Goal: Task Accomplishment & Management: Use online tool/utility

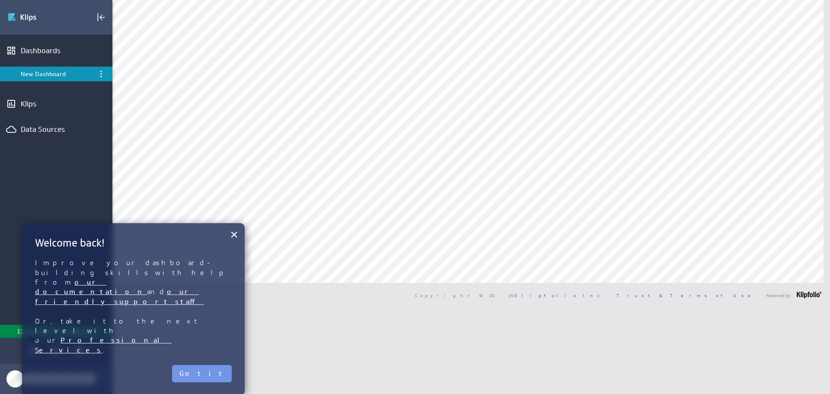
click at [3, 13] on div "Edit" at bounding box center [56, 17] width 112 height 35
click at [213, 365] on button "Got it" at bounding box center [202, 373] width 60 height 17
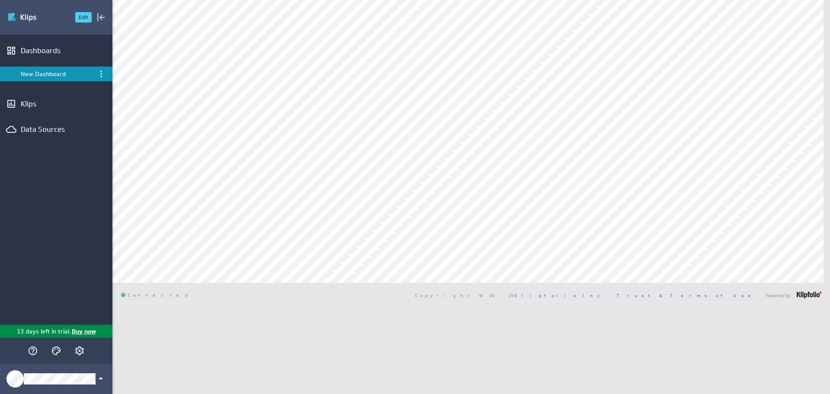
click at [34, 19] on img "Go to Dashboards" at bounding box center [37, 17] width 61 height 14
click at [22, 123] on div "Data Sources" at bounding box center [56, 129] width 112 height 19
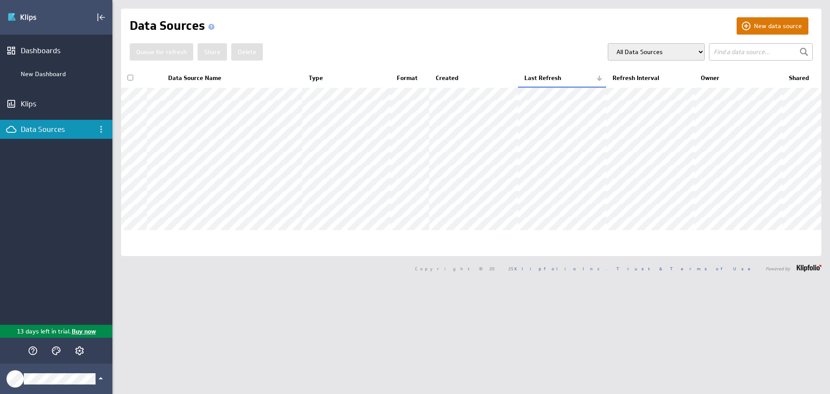
click at [764, 22] on button "New data source" at bounding box center [773, 25] width 72 height 17
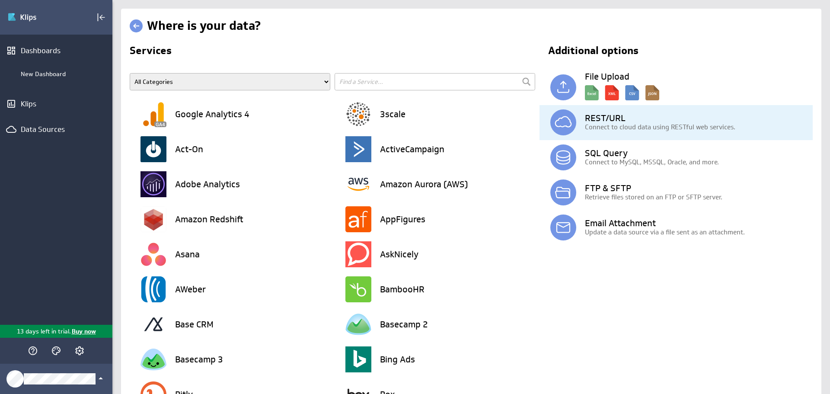
click at [585, 121] on h3 "REST/URL" at bounding box center [699, 118] width 228 height 9
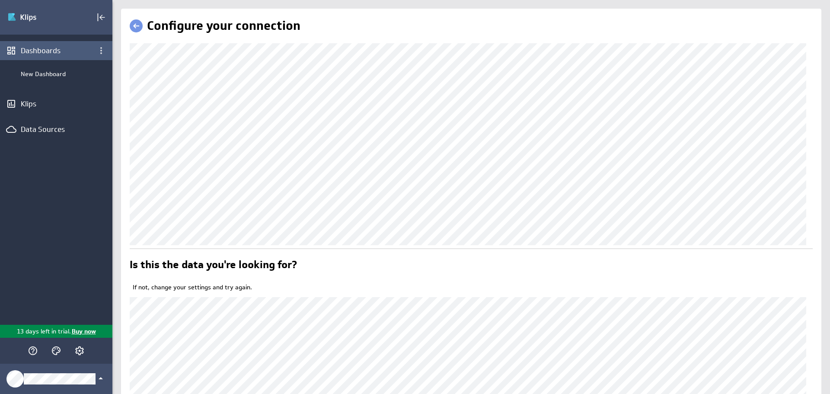
click at [86, 54] on div "(no message) Edit Dashboards New Dashboard Klips Data Sources 13 days left in t…" at bounding box center [415, 197] width 830 height 394
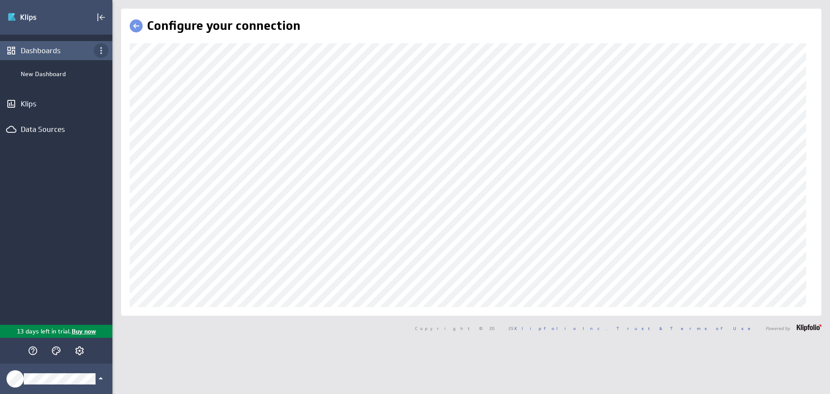
click at [106, 50] on div "(no message) Edit Dashboards New Dashboard Klips Data Sources 13 days left in t…" at bounding box center [415, 197] width 830 height 394
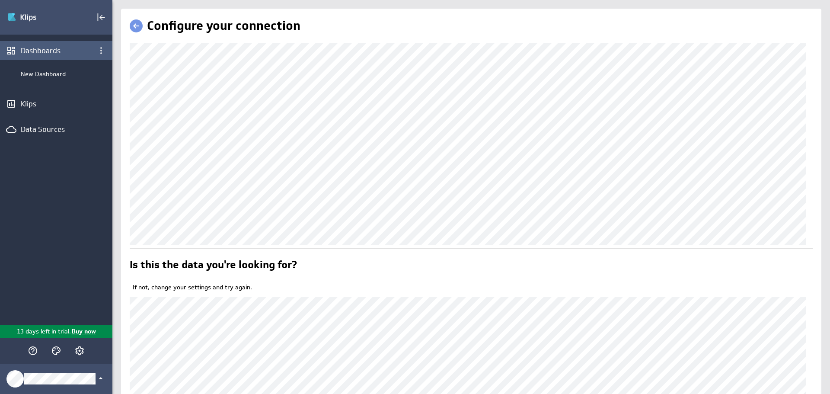
click at [85, 50] on div "(no message) Edit Dashboards New Dashboard Klips Data Sources 13 days left in t…" at bounding box center [415, 197] width 830 height 394
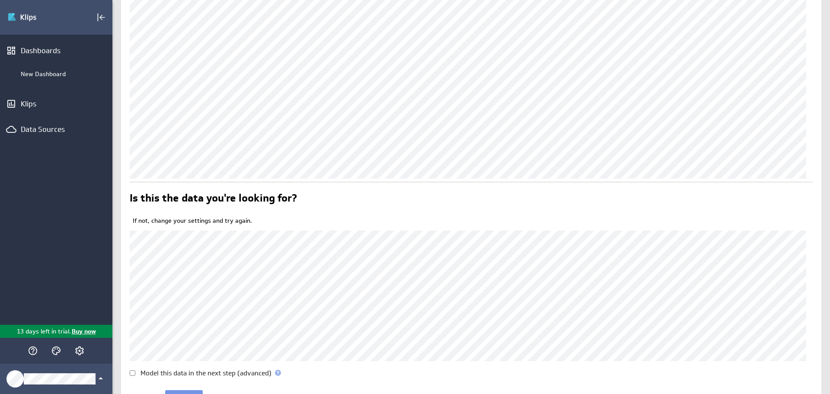
scroll to position [113, 0]
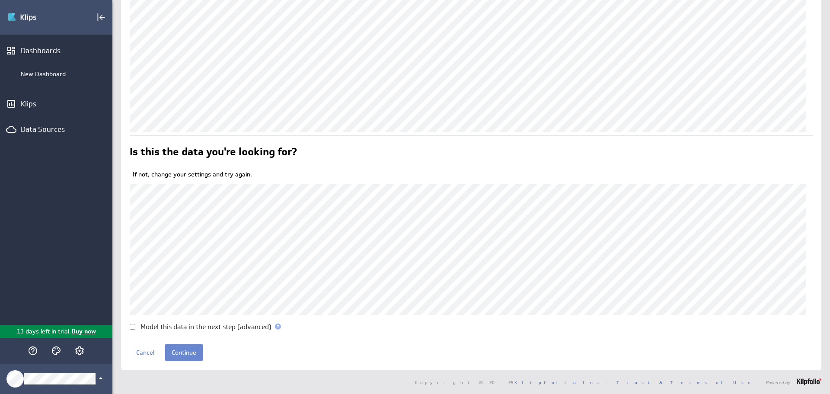
click at [191, 359] on input "Continue" at bounding box center [184, 352] width 38 height 17
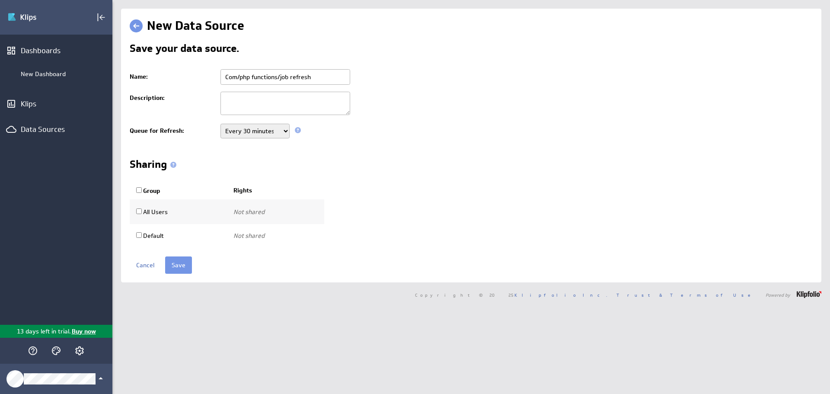
click at [259, 105] on textarea at bounding box center [285, 103] width 130 height 23
type textarea "job data - 1003932"
click at [277, 132] on select "Never Every minute Every 5 minutes Every 15 minutes Every 30 minutes Every hour…" at bounding box center [254, 131] width 69 height 15
click at [275, 131] on select "Never Every minute Every 5 minutes Every 15 minutes Every 30 minutes Every hour…" at bounding box center [254, 131] width 69 height 15
click at [178, 263] on input "Save" at bounding box center [178, 264] width 27 height 17
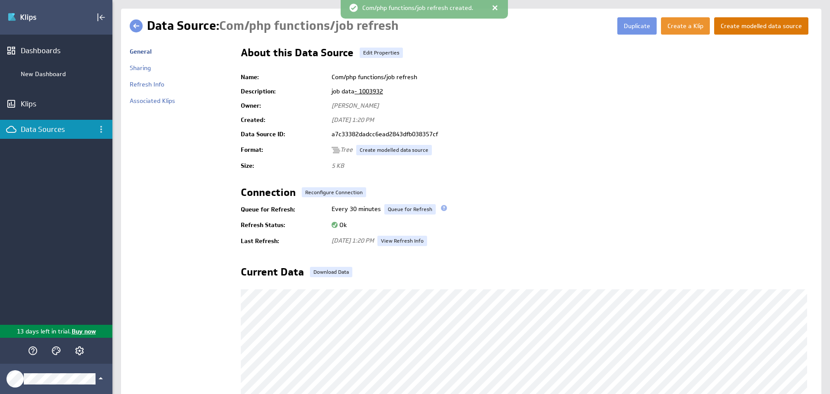
click at [751, 25] on button "Create modelled data source" at bounding box center [761, 25] width 94 height 17
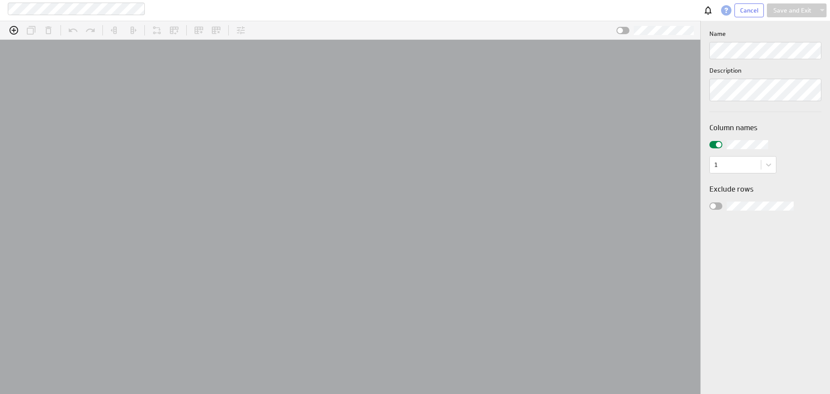
scroll to position [27, 719]
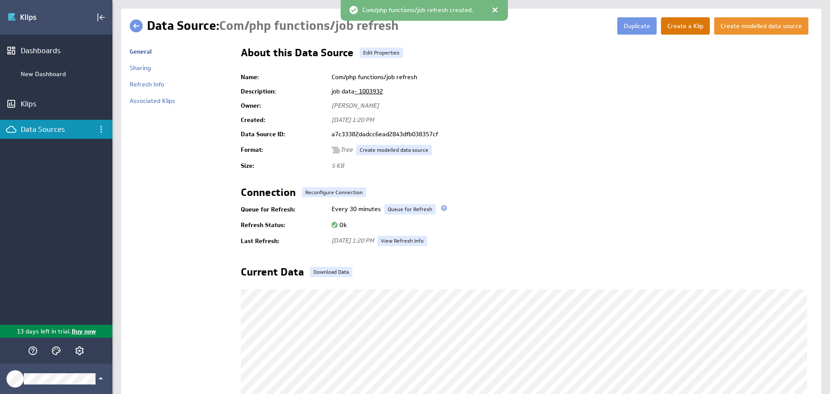
click at [680, 27] on button "Create a Klip" at bounding box center [685, 25] width 49 height 17
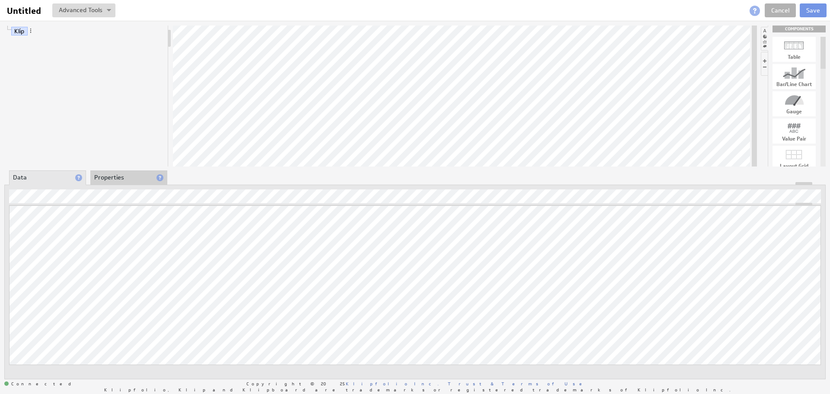
drag, startPoint x: 822, startPoint y: 59, endPoint x: 826, endPoint y: 53, distance: 7.2
click at [826, 53] on div "Klip COMPONENTS Table Bar/Line Chart Gauge Value Pair Layout Grid Separator Lab…" at bounding box center [415, 202] width 830 height 363
click at [799, 67] on div at bounding box center [793, 68] width 43 height 14
drag, startPoint x: 794, startPoint y: 72, endPoint x: 405, endPoint y: 83, distance: 389.2
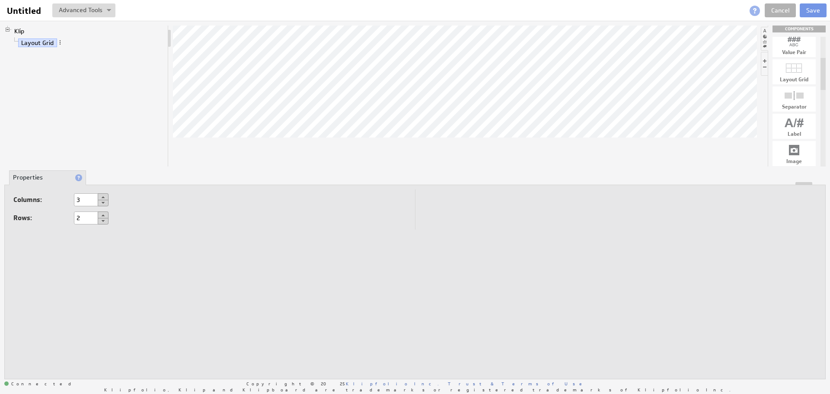
click at [103, 196] on button at bounding box center [103, 196] width 11 height 7
type input "6"
click at [105, 214] on button at bounding box center [103, 214] width 11 height 7
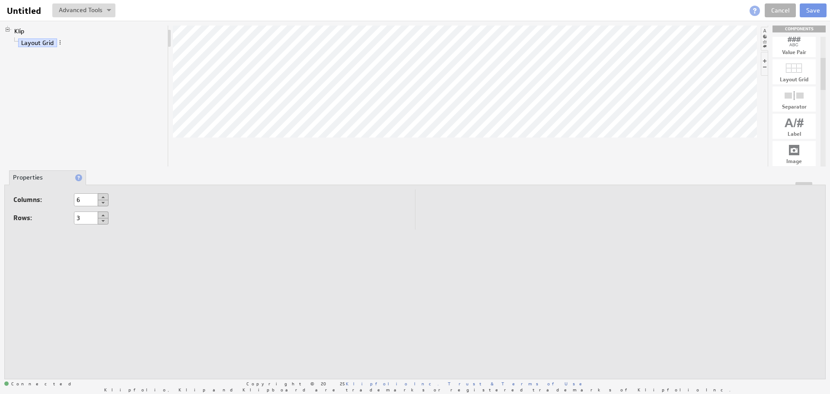
click at [105, 214] on button at bounding box center [103, 214] width 11 height 7
type input "6"
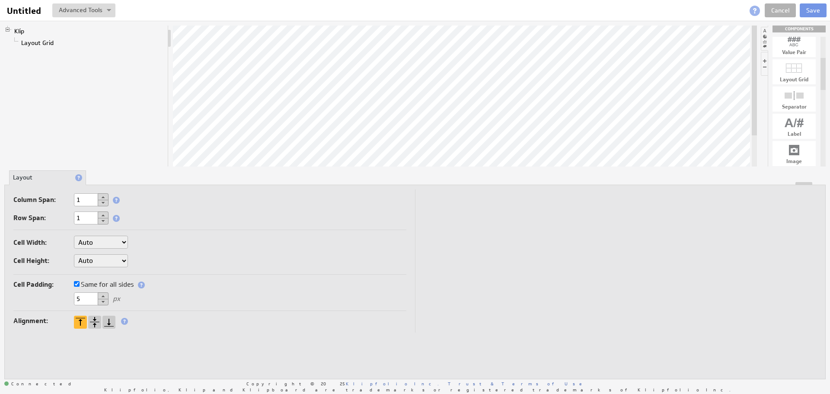
click at [186, 327] on div "Alignment:" at bounding box center [209, 322] width 393 height 14
click at [35, 45] on link "Layout Grid" at bounding box center [37, 42] width 39 height 9
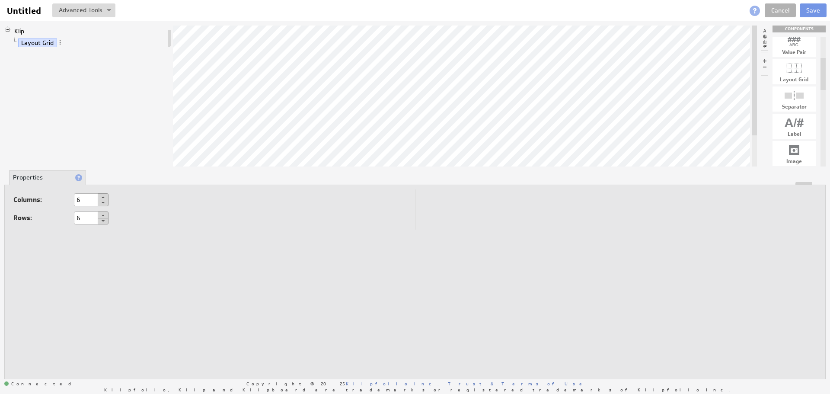
click at [6, 32] on div at bounding box center [7, 30] width 7 height 7
click at [18, 30] on link "Klip" at bounding box center [19, 31] width 16 height 9
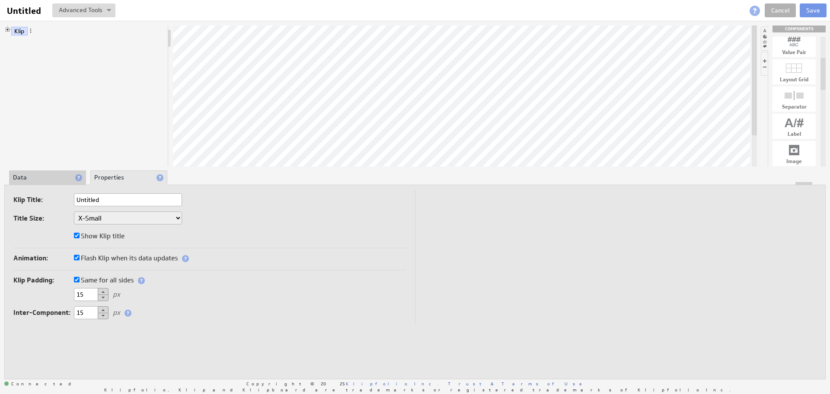
click at [21, 182] on div at bounding box center [415, 183] width 820 height 3
click at [27, 175] on li "Data" at bounding box center [47, 177] width 77 height 15
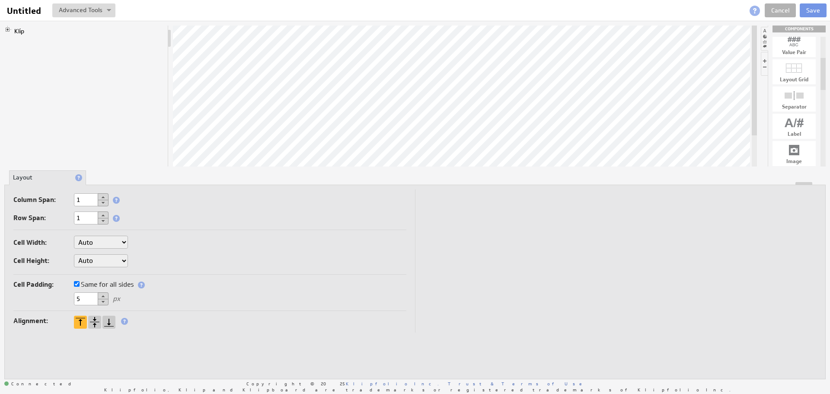
click at [8, 29] on div at bounding box center [7, 30] width 7 height 7
click at [36, 41] on link "Layout Grid" at bounding box center [37, 42] width 39 height 9
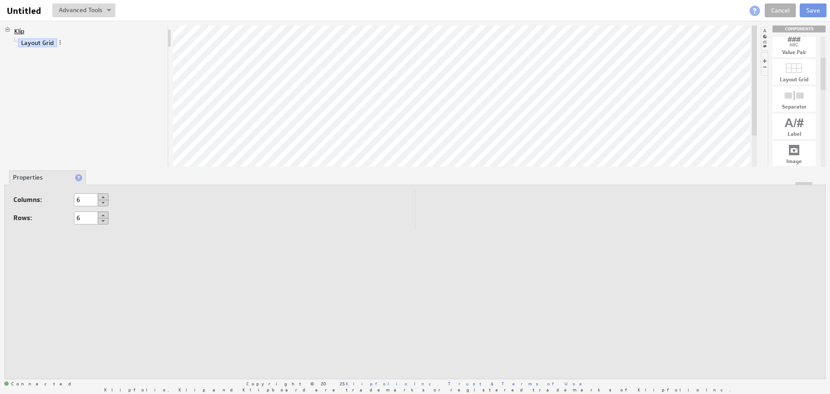
click at [21, 32] on link "Klip" at bounding box center [19, 31] width 16 height 9
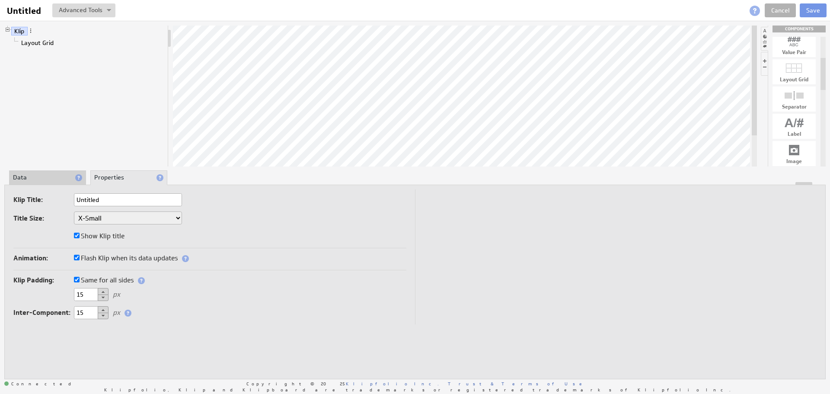
click at [39, 181] on li "Data" at bounding box center [47, 177] width 77 height 15
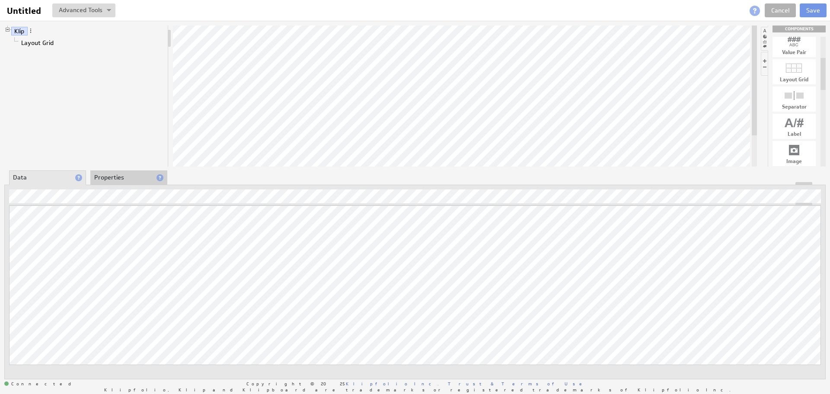
click at [366, 60] on div "Klip Layout Grid COMPONENTS Table Bar/Line Chart Gauge Value Pair Layout Grid S…" at bounding box center [415, 202] width 830 height 363
click at [373, 61] on div "Klip Layout Grid COMPONENTS Table Bar/Line Chart Gauge Value Pair Layout Grid S…" at bounding box center [415, 202] width 830 height 363
click at [94, 223] on div "Klip Layout Grid COMPONENTS Table Bar/Line Chart Gauge Value Pair Layout Grid S…" at bounding box center [415, 202] width 830 height 363
click at [369, 51] on div "Klip Layout Grid COMPONENTS Table Bar/Line Chart Gauge Value Pair Layout Grid S…" at bounding box center [415, 202] width 830 height 363
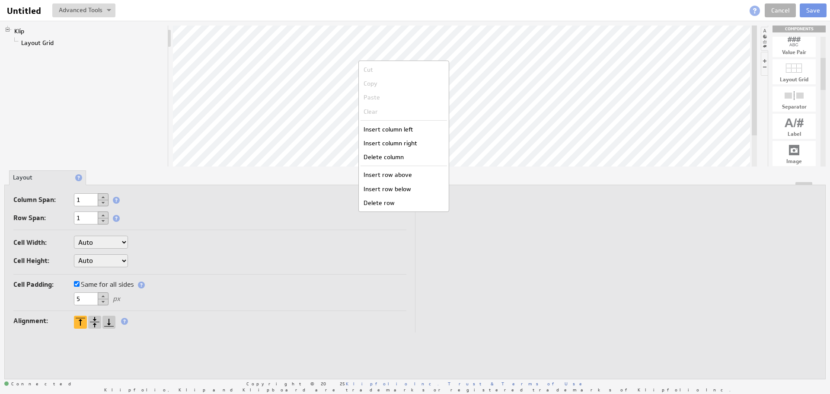
click at [102, 196] on button at bounding box center [103, 196] width 11 height 7
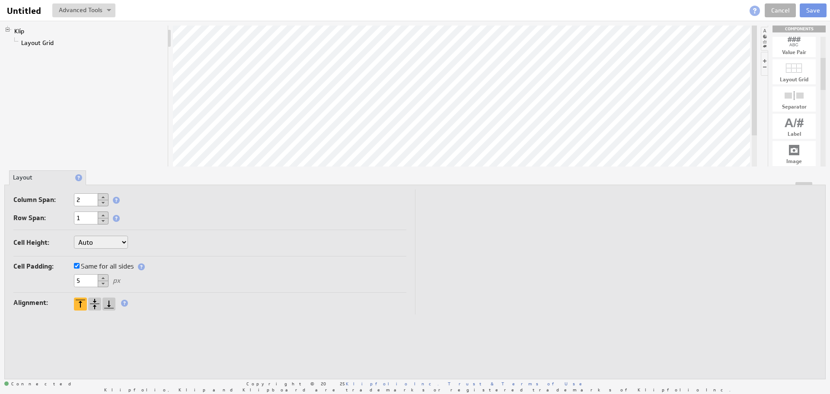
click at [102, 196] on button at bounding box center [103, 196] width 11 height 7
click at [103, 204] on button at bounding box center [103, 203] width 11 height 6
type input "2"
click at [103, 204] on button at bounding box center [103, 203] width 11 height 6
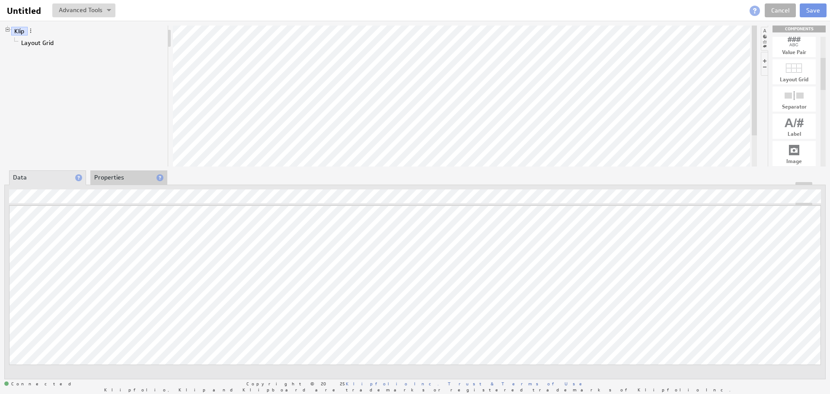
click at [38, 179] on li "Data" at bounding box center [47, 177] width 77 height 15
click at [372, 56] on div "Klip Layout Grid COMPONENTS Table Bar/Line Chart Gauge Value Pair Layout Grid S…" at bounding box center [415, 202] width 830 height 363
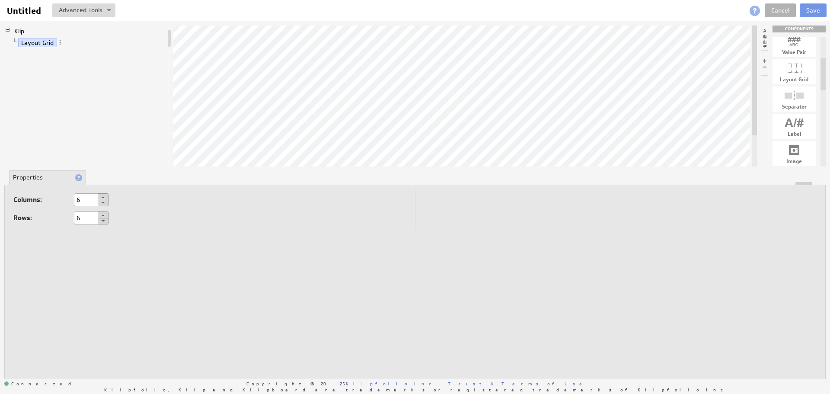
click at [764, 44] on li at bounding box center [764, 39] width 7 height 24
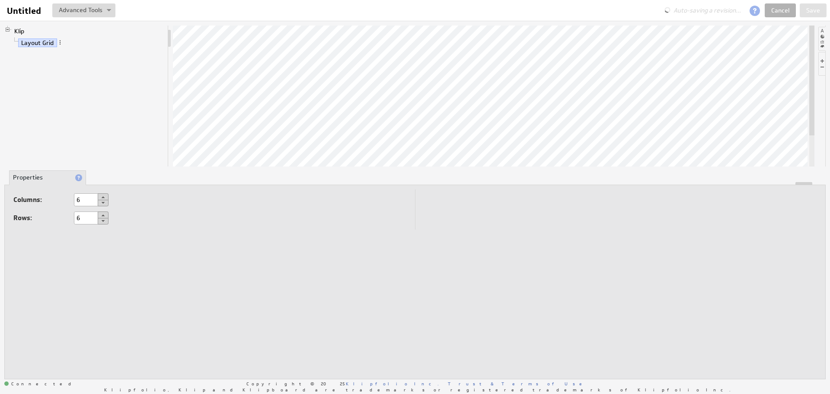
click at [820, 41] on li at bounding box center [821, 39] width 7 height 24
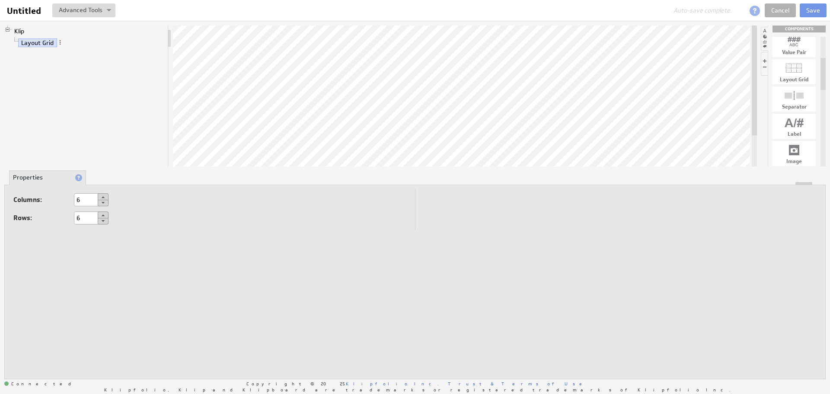
click at [766, 69] on li at bounding box center [764, 64] width 7 height 24
click at [763, 59] on li at bounding box center [764, 64] width 7 height 24
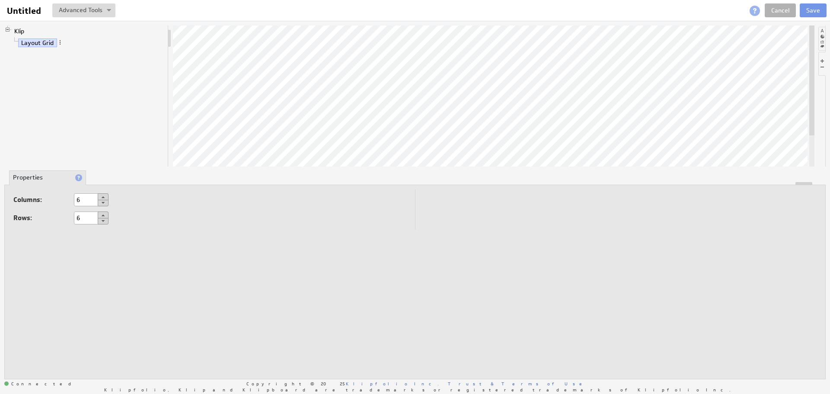
click at [824, 32] on li at bounding box center [821, 39] width 7 height 24
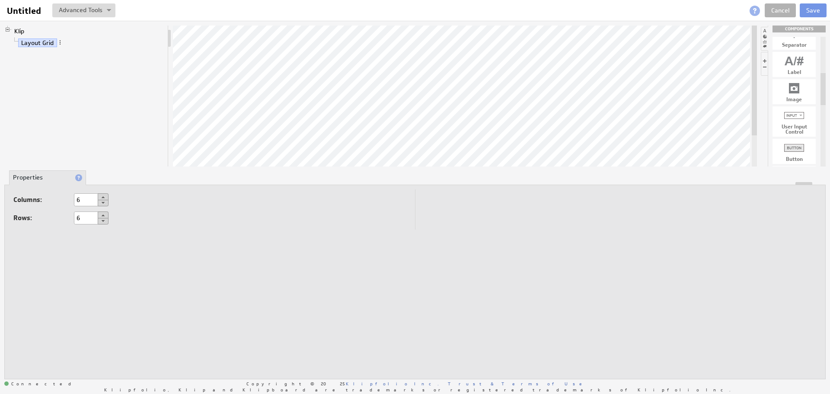
drag, startPoint x: 822, startPoint y: 64, endPoint x: 820, endPoint y: 79, distance: 15.3
click at [820, 79] on div "Table Bar/Line Chart Gauge Value Pair Layout Grid Separator Label Image User In…" at bounding box center [796, 102] width 57 height 130
drag, startPoint x: 798, startPoint y: 117, endPoint x: 374, endPoint y: 60, distance: 426.9
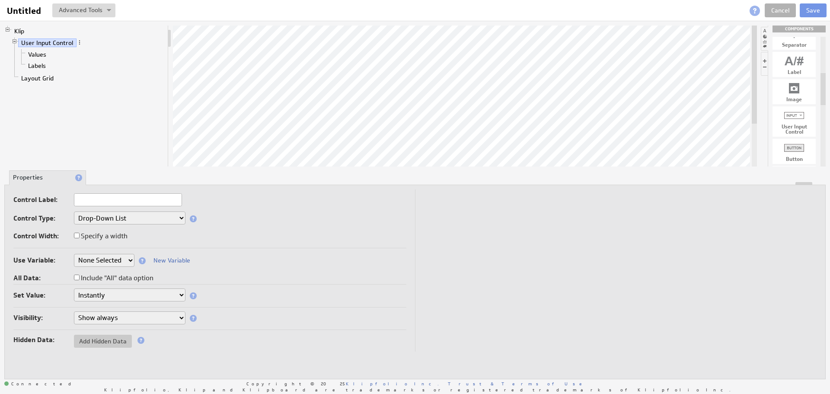
click at [140, 222] on select "Drop-Down List Multi-Select Drop-Down List Text Field Date Picker" at bounding box center [130, 217] width 112 height 13
click at [110, 308] on td "Control Label: Control Type: Drop-Down List Multi-Select Drop-Down List Text Fi…" at bounding box center [214, 280] width 402 height 183
click at [110, 319] on select "Instantly On button press" at bounding box center [130, 315] width 112 height 13
click at [45, 53] on link "Values" at bounding box center [37, 54] width 25 height 9
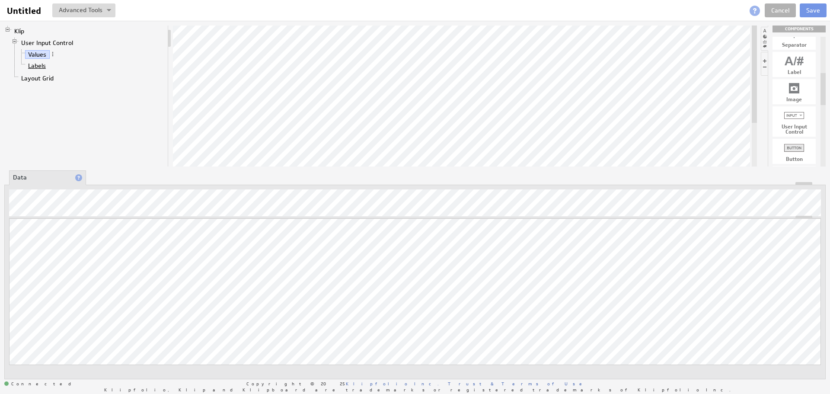
click at [41, 65] on link "Labels" at bounding box center [37, 65] width 24 height 9
click at [40, 53] on link "Values" at bounding box center [37, 54] width 25 height 9
click at [43, 80] on link "Layout Grid" at bounding box center [37, 78] width 39 height 9
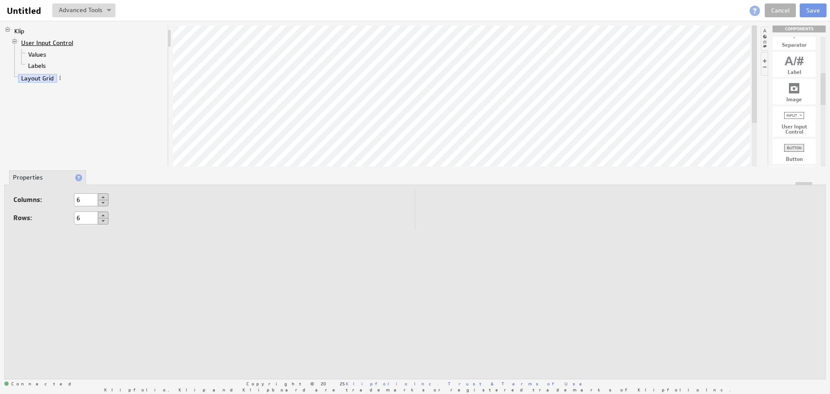
click at [45, 45] on link "User Input Control" at bounding box center [47, 42] width 58 height 9
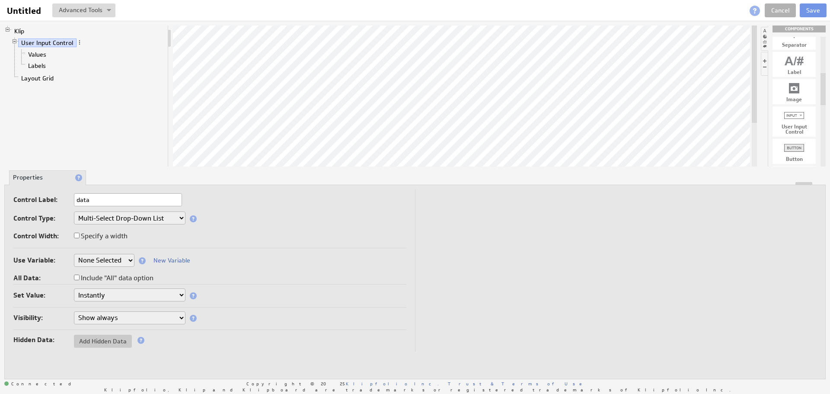
type input "data"
click at [110, 141] on div "Klip User Input Control Values Labels Layout Grid" at bounding box center [86, 96] width 164 height 141
click at [123, 258] on select "None Selected company.id company.name Sales_Rep user.emailAddress user.firstNam…" at bounding box center [104, 260] width 61 height 13
select select "company.name"
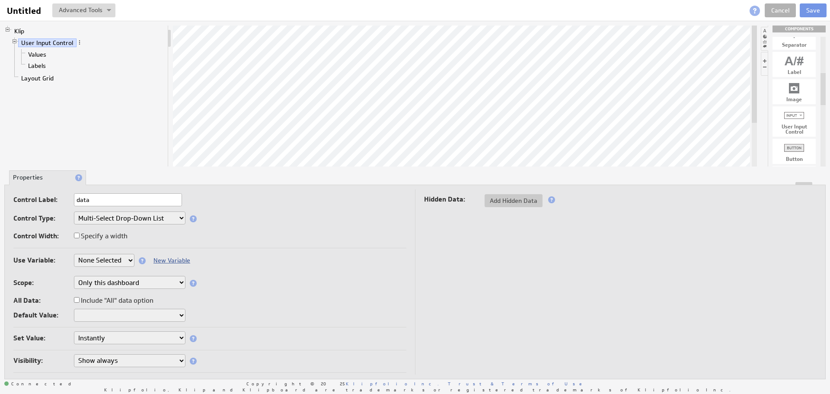
click at [163, 262] on link "New Variable" at bounding box center [171, 260] width 37 height 8
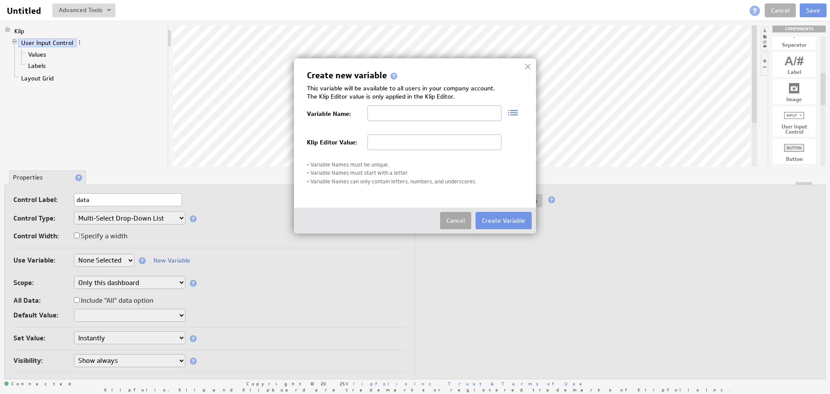
click at [459, 222] on button "Cancel" at bounding box center [455, 220] width 31 height 17
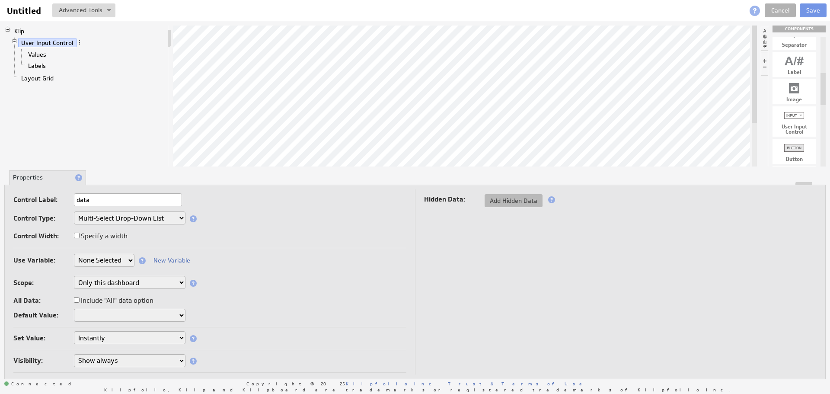
click at [513, 203] on span "Add Hidden Data" at bounding box center [514, 201] width 58 height 8
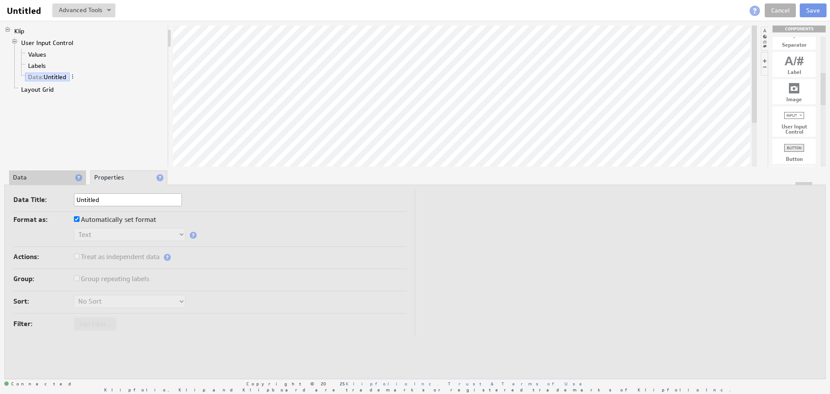
click at [38, 177] on li "Data" at bounding box center [47, 177] width 77 height 15
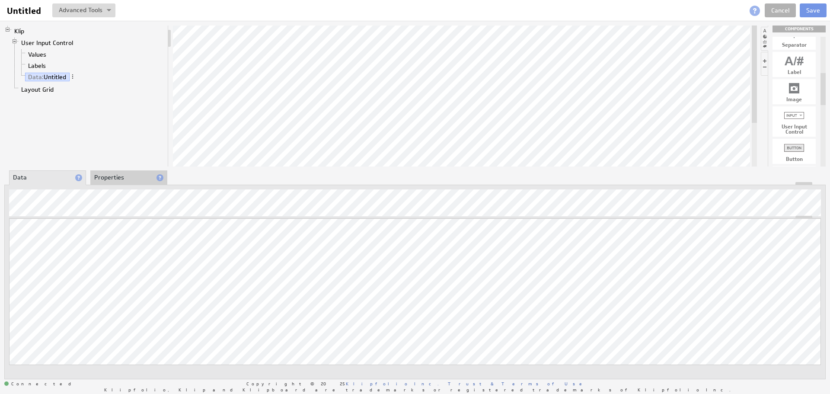
click at [425, 57] on div "Klip User Input Control Values Labels Data: Untitled Layout Grid COMPONENTS Tab…" at bounding box center [415, 202] width 830 height 363
click at [99, 199] on div "Updating... Select a Function ARRAY DATE SELECT SLICE SUM Data Manipulation Log…" at bounding box center [414, 282] width 821 height 195
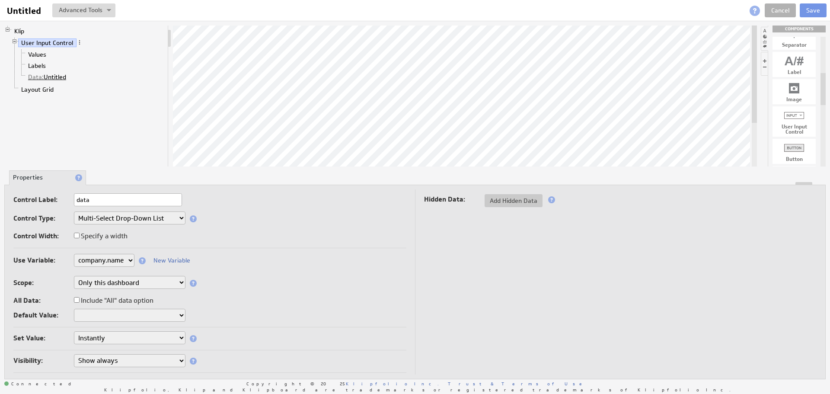
click at [53, 80] on link "Data: Untitled" at bounding box center [47, 77] width 45 height 9
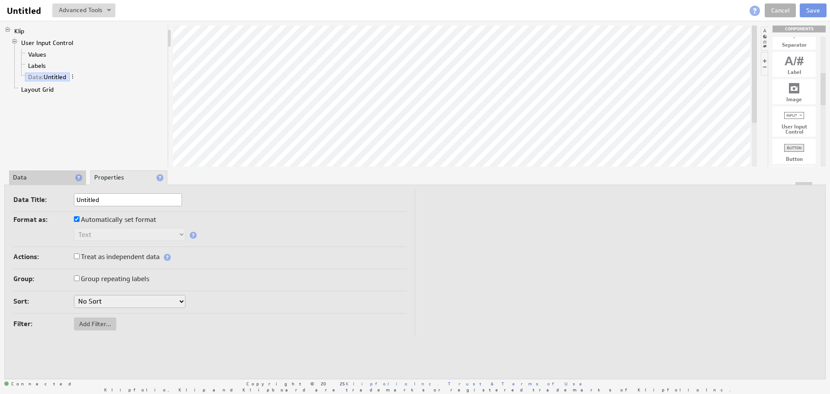
click at [42, 174] on li "Data" at bounding box center [47, 177] width 77 height 15
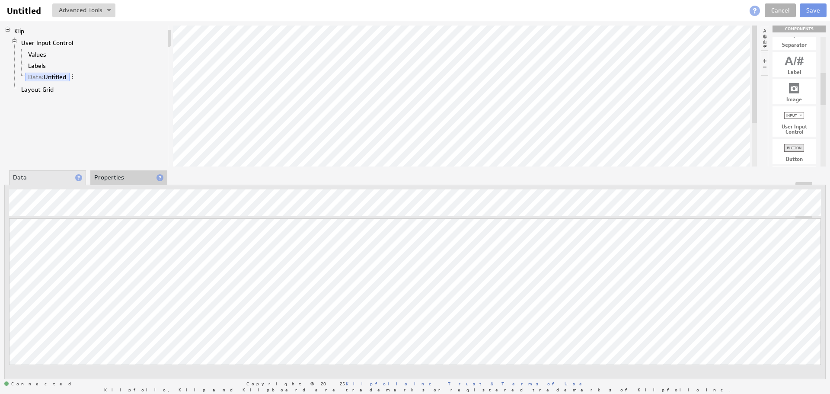
click at [107, 196] on div "Updating... Select a Function ARRAY DATE SELECT SLICE SUM Data Manipulation Log…" at bounding box center [414, 282] width 821 height 195
click at [814, 9] on button "Save" at bounding box center [813, 10] width 27 height 14
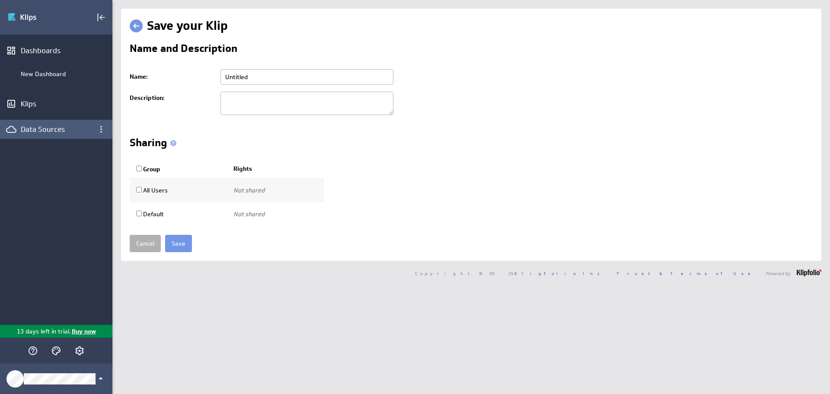
click at [52, 138] on div "Data Sources" at bounding box center [56, 129] width 112 height 19
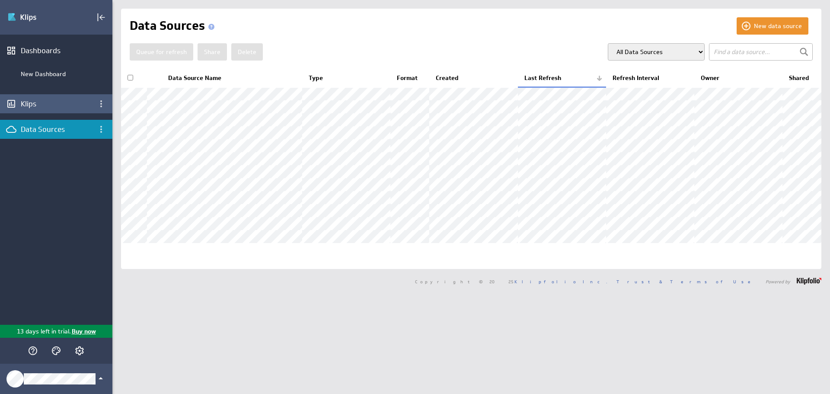
click at [44, 101] on div "Klips" at bounding box center [56, 104] width 71 height 10
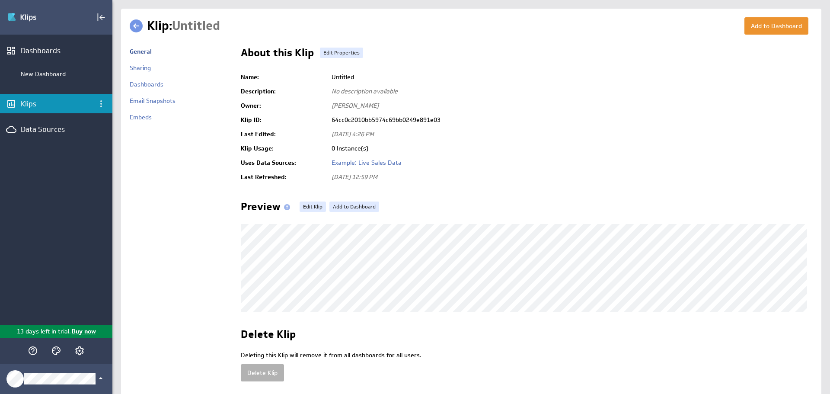
click at [31, 96] on div "Klips" at bounding box center [56, 103] width 112 height 19
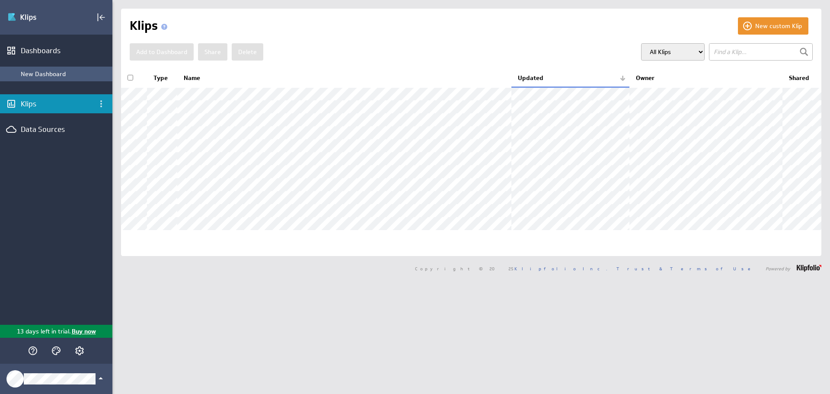
click at [38, 77] on div "New Dashboard" at bounding box center [64, 74] width 87 height 8
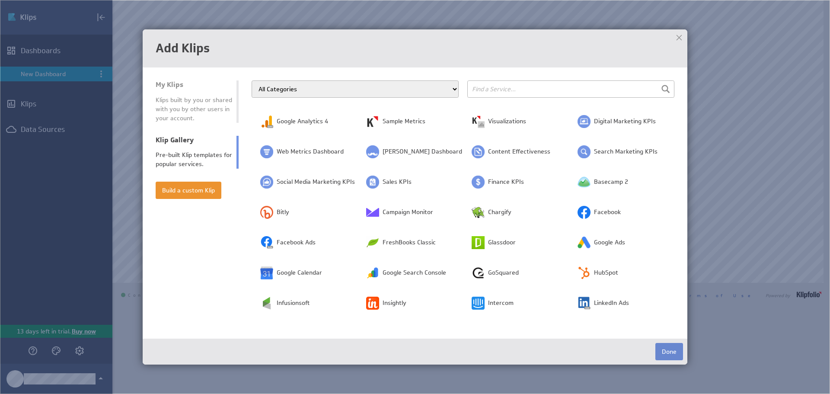
click at [660, 349] on button "Done" at bounding box center [669, 351] width 28 height 17
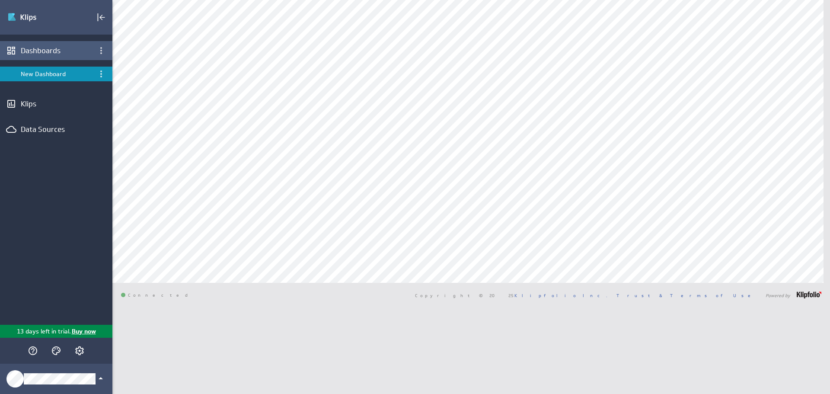
click at [82, 52] on div "Dashboards" at bounding box center [56, 51] width 71 height 10
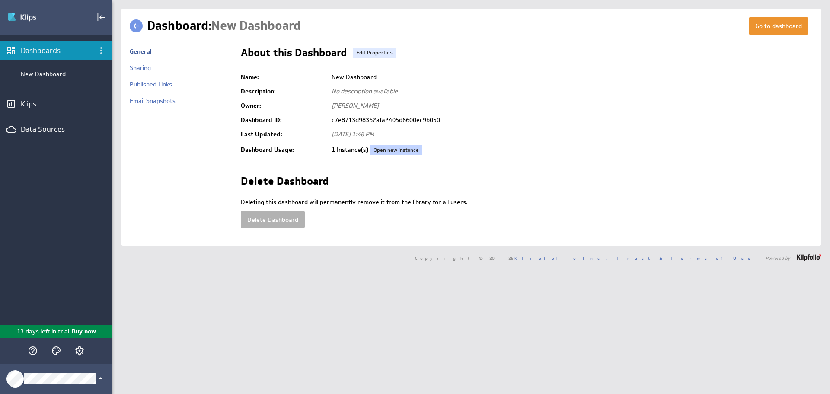
click at [389, 148] on link "Open new instance" at bounding box center [396, 150] width 52 height 10
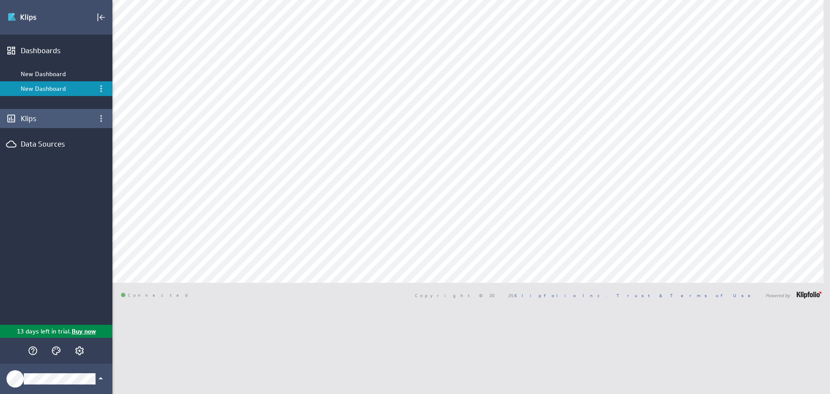
click at [28, 121] on div "Klips" at bounding box center [56, 119] width 71 height 10
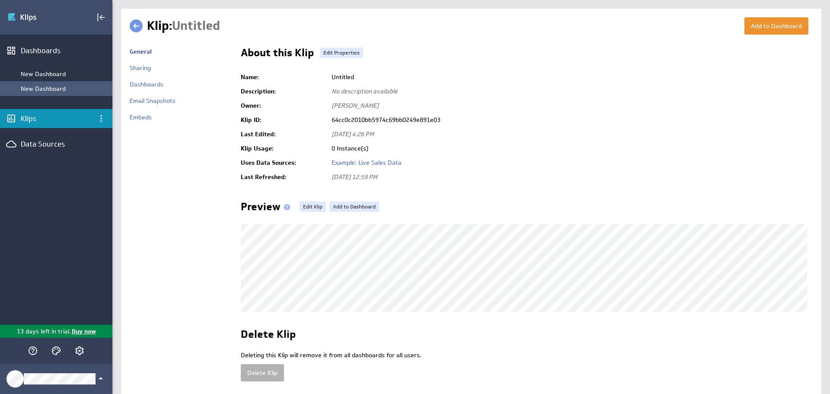
click at [49, 86] on div "New Dashboard" at bounding box center [64, 89] width 87 height 8
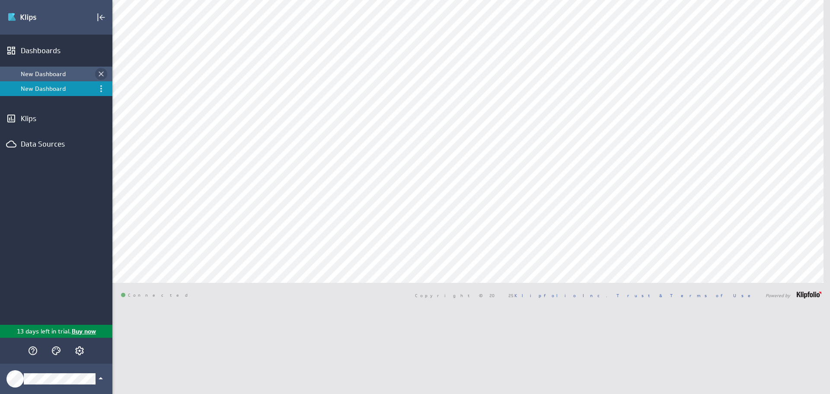
click at [104, 73] on icon "Close dashboard" at bounding box center [101, 74] width 9 height 9
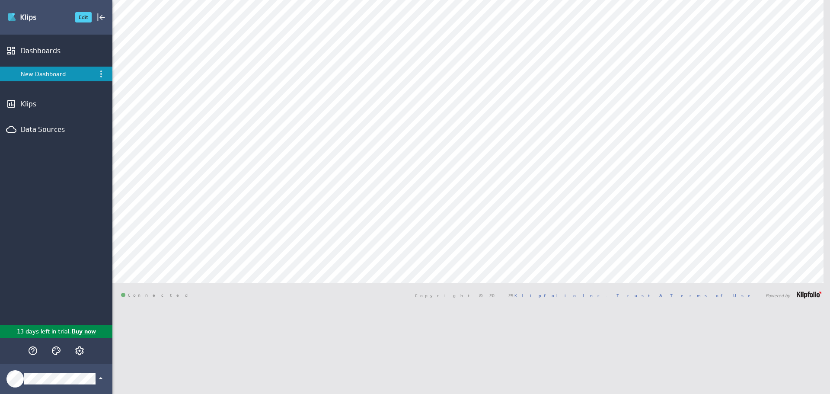
click at [13, 24] on img "Go to Dashboards" at bounding box center [37, 17] width 61 height 14
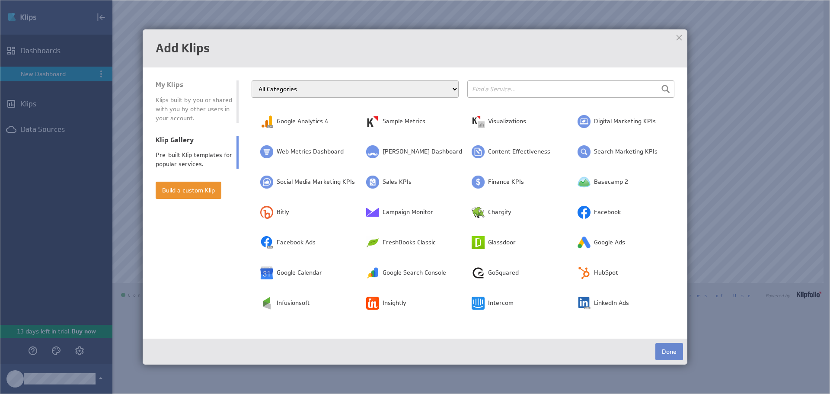
click at [665, 352] on button "Done" at bounding box center [669, 351] width 28 height 17
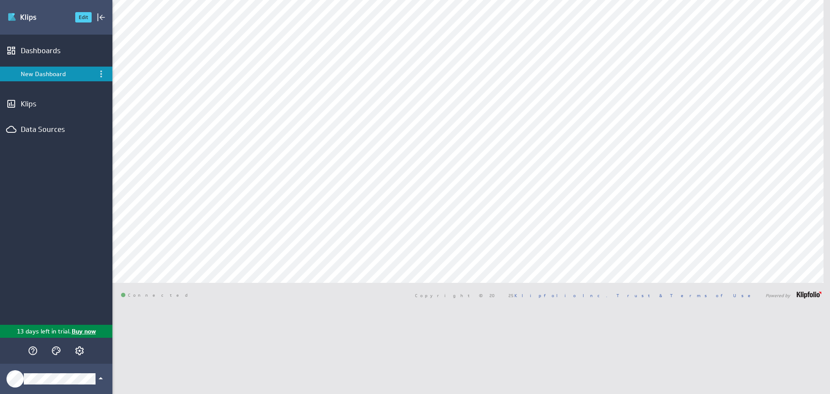
click at [13, 12] on img "Go to Dashboards" at bounding box center [37, 17] width 61 height 14
click at [32, 54] on div "Dashboards" at bounding box center [56, 51] width 71 height 10
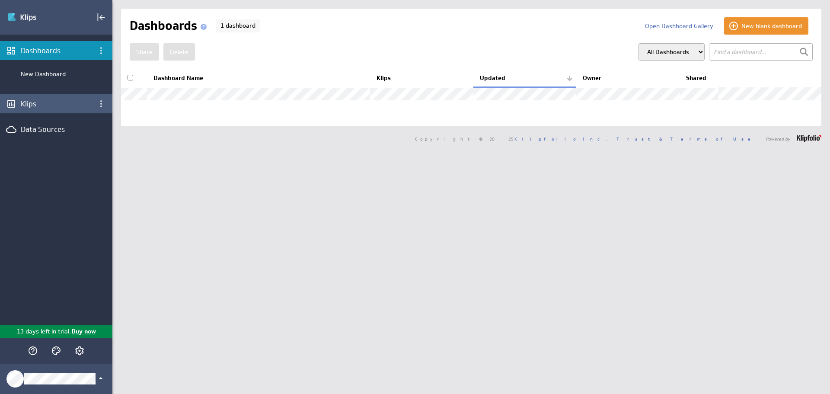
click at [39, 105] on div "Klips" at bounding box center [56, 104] width 71 height 10
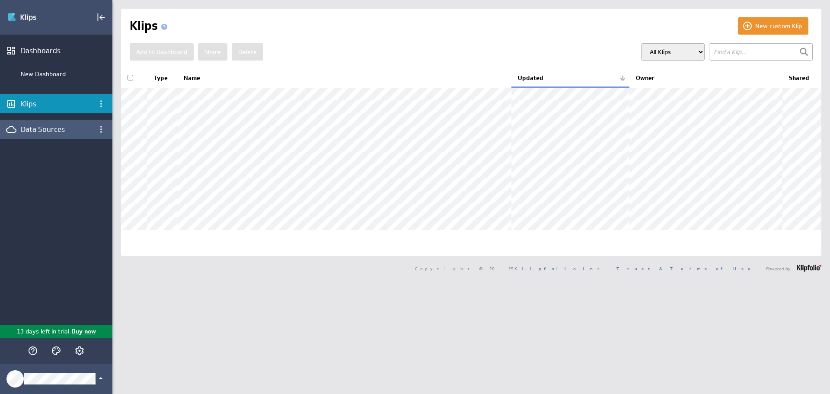
click at [55, 138] on div "Data Sources" at bounding box center [56, 129] width 112 height 19
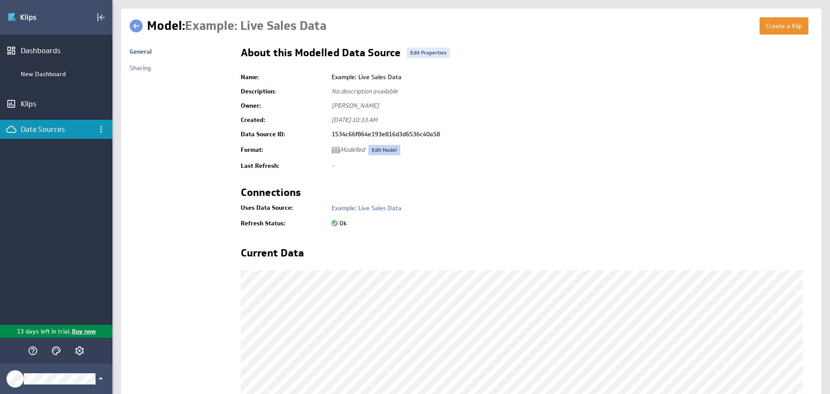
click at [385, 149] on link "Edit Model" at bounding box center [384, 150] width 32 height 10
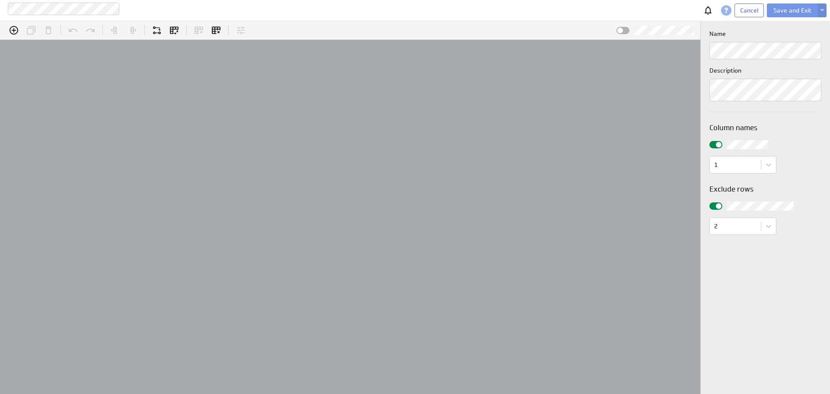
scroll to position [27, 719]
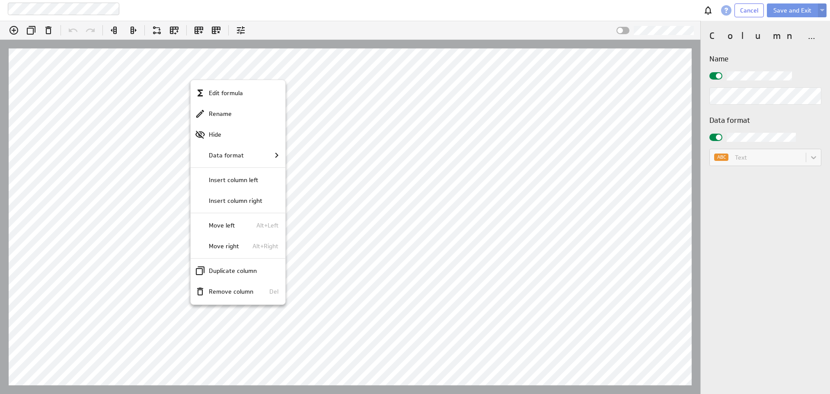
click at [160, 77] on div at bounding box center [415, 197] width 830 height 394
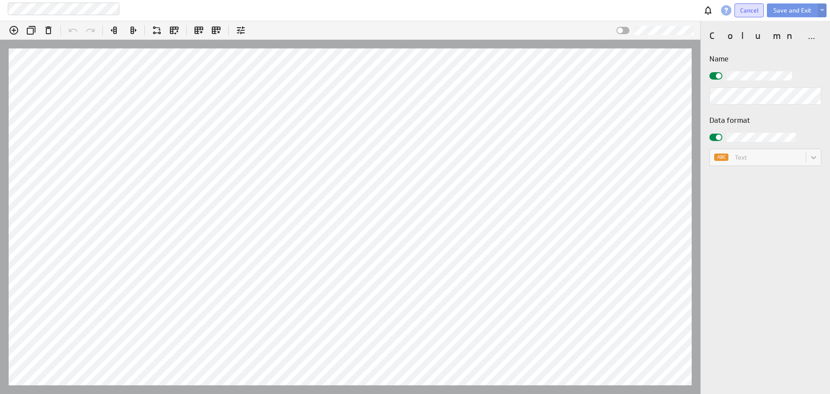
click at [754, 10] on span "Cancel" at bounding box center [749, 10] width 18 height 8
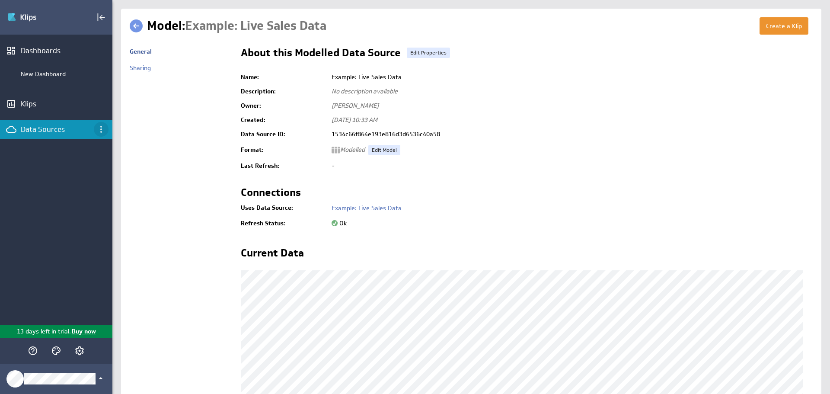
click at [99, 125] on icon "Data Sources menu" at bounding box center [101, 129] width 10 height 10
click at [59, 170] on div at bounding box center [415, 197] width 830 height 394
click at [34, 104] on div "Klips" at bounding box center [56, 104] width 71 height 10
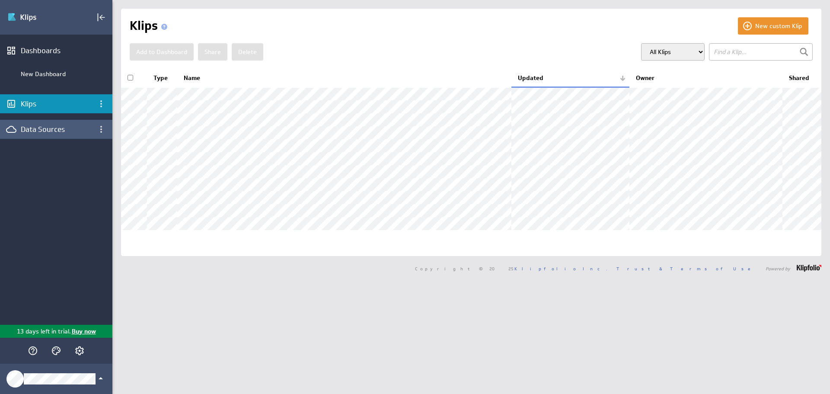
click at [47, 127] on div "Data Sources" at bounding box center [56, 129] width 71 height 10
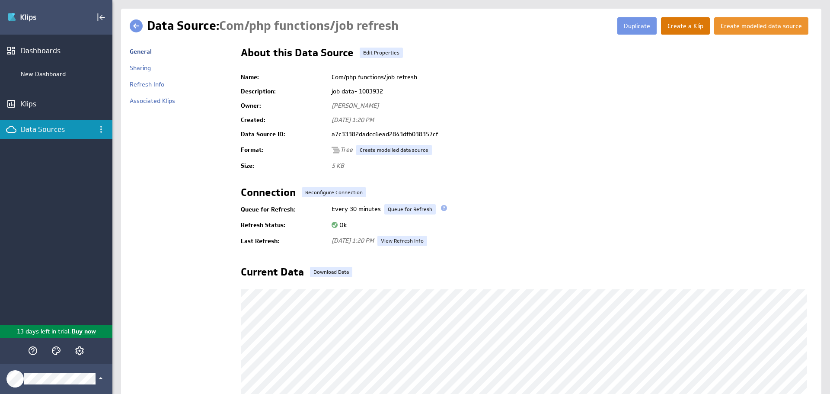
click at [681, 31] on button "Create a Klip" at bounding box center [685, 25] width 49 height 17
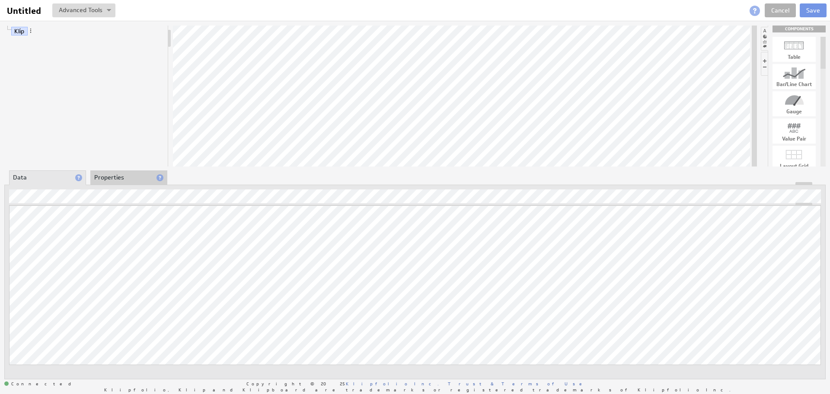
click at [108, 177] on li "Properties" at bounding box center [128, 177] width 77 height 15
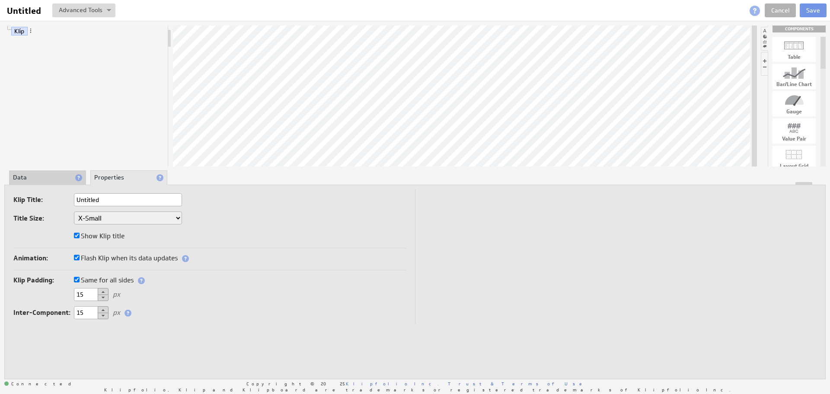
click at [47, 176] on li "Data" at bounding box center [47, 177] width 77 height 15
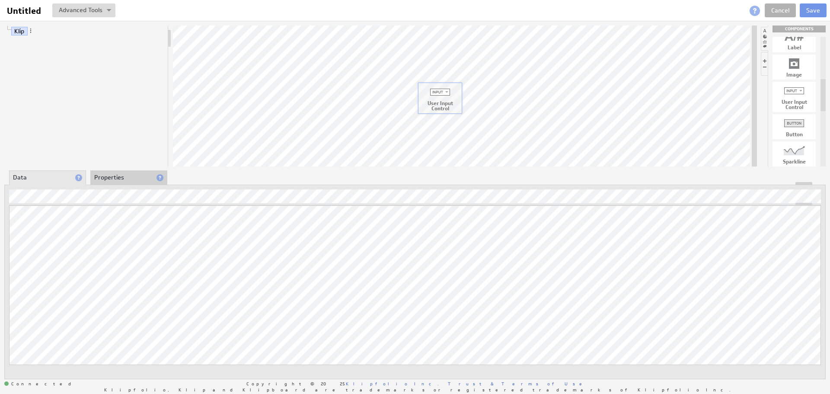
drag, startPoint x: 793, startPoint y: 94, endPoint x: 426, endPoint y: 80, distance: 367.2
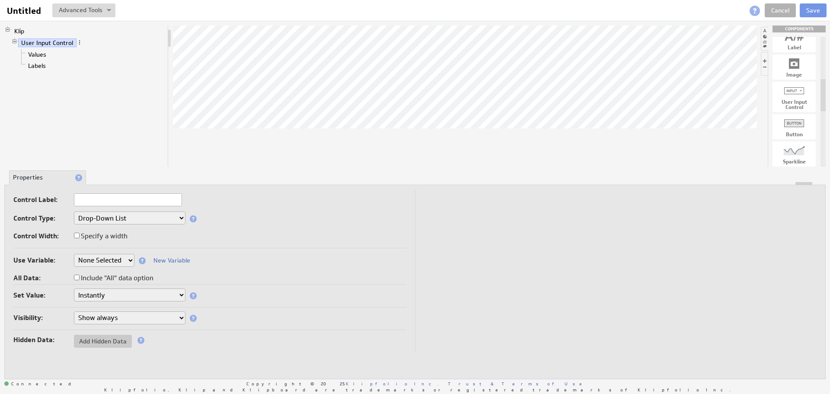
click at [113, 198] on input "text" at bounding box center [128, 199] width 108 height 13
type input "data"
click at [151, 217] on select "Drop-Down List Multi-Select Drop-Down List Text Field Date Picker" at bounding box center [130, 217] width 112 height 13
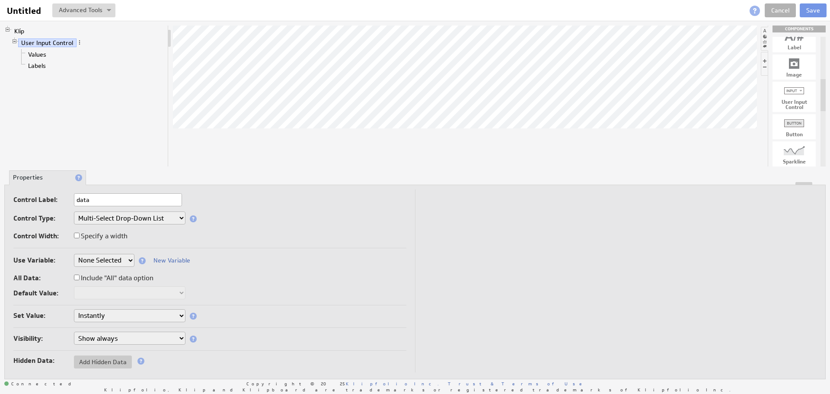
click at [121, 254] on select "None Selected company.id company.name Sales_Rep user.emailAddress user.firstNam…" at bounding box center [104, 260] width 61 height 13
select select "company.name"
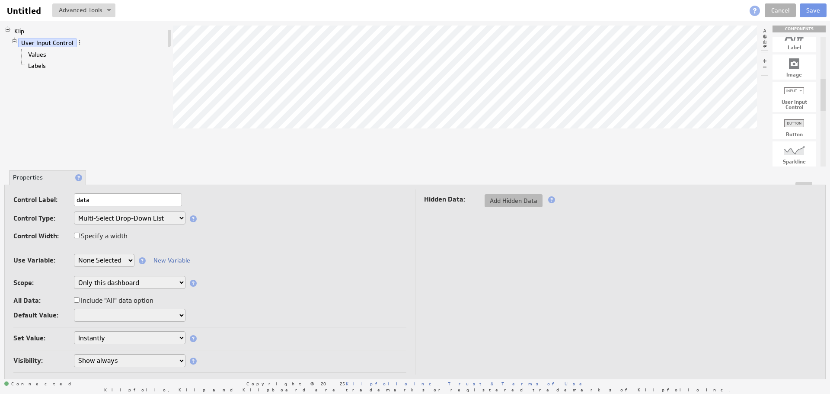
click at [515, 198] on span "Add Hidden Data" at bounding box center [514, 201] width 58 height 8
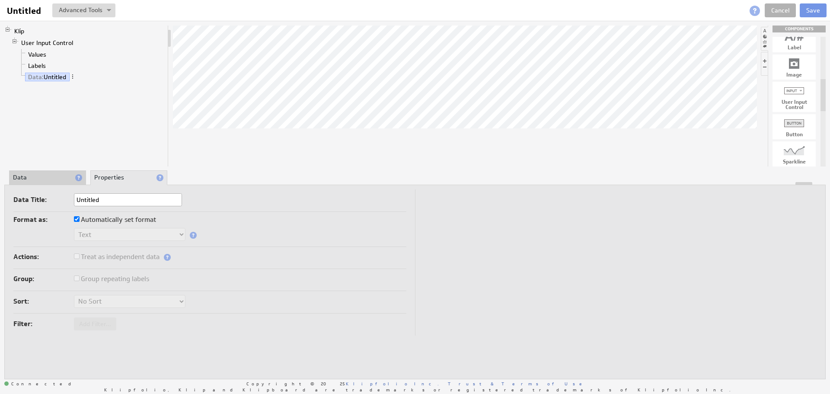
click at [45, 176] on li "Data" at bounding box center [47, 177] width 77 height 15
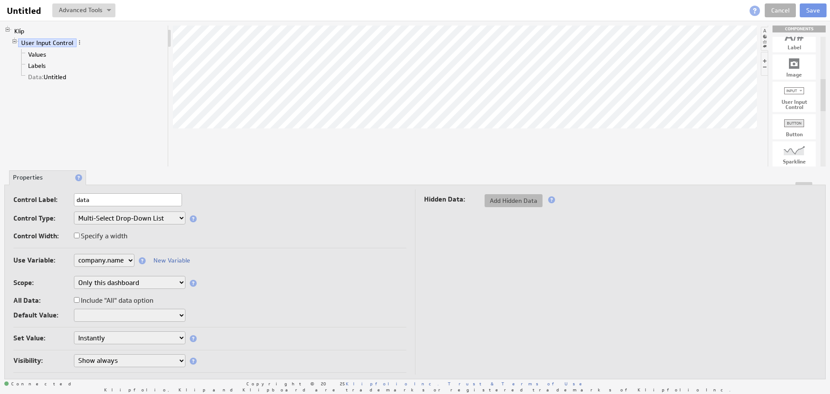
click at [519, 203] on span "Add Hidden Data" at bounding box center [514, 201] width 58 height 8
click at [132, 260] on select "None Selected company.id company.name Sales_Rep user.emailAddress user.firstNam…" at bounding box center [104, 260] width 61 height 13
click at [74, 254] on select "None Selected company.id company.name Sales_Rep user.emailAddress user.firstNam…" at bounding box center [104, 260] width 61 height 13
click at [45, 54] on link "Values" at bounding box center [37, 54] width 25 height 9
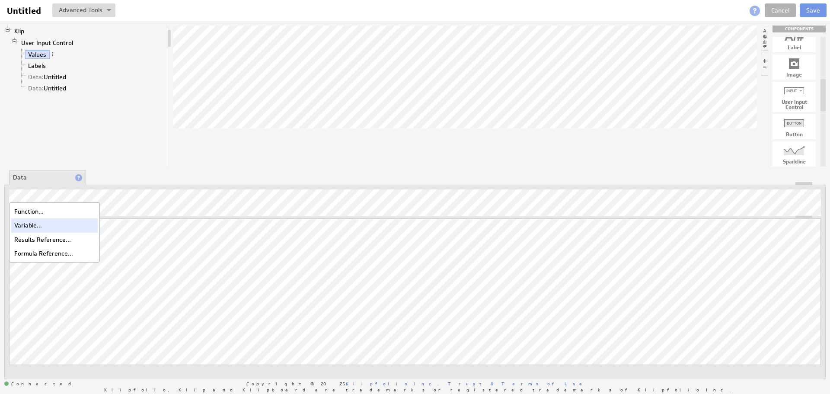
click at [35, 229] on div "Variable..." at bounding box center [54, 225] width 86 height 14
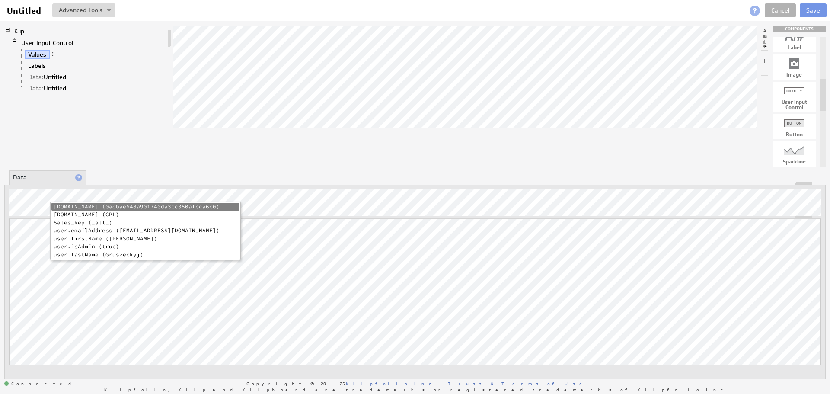
click at [84, 214] on li "company.name (CPL)" at bounding box center [145, 215] width 188 height 8
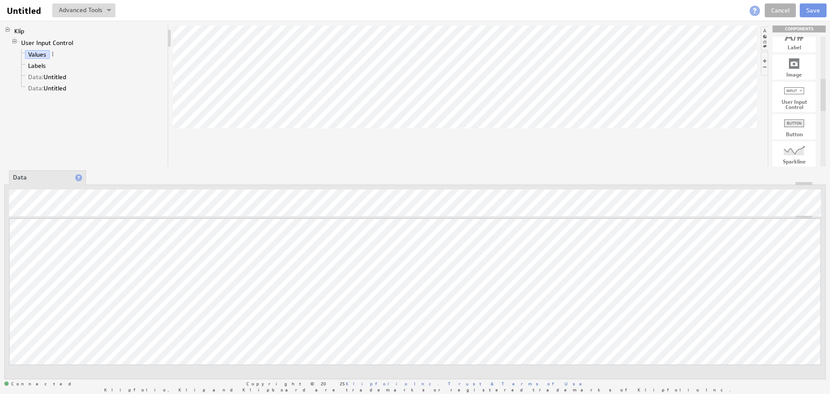
click at [73, 166] on div "Klip User Input Control Values Labels Data: Untitled Data: Untitled" at bounding box center [86, 96] width 164 height 141
click at [41, 227] on div "Variable..." at bounding box center [54, 225] width 86 height 14
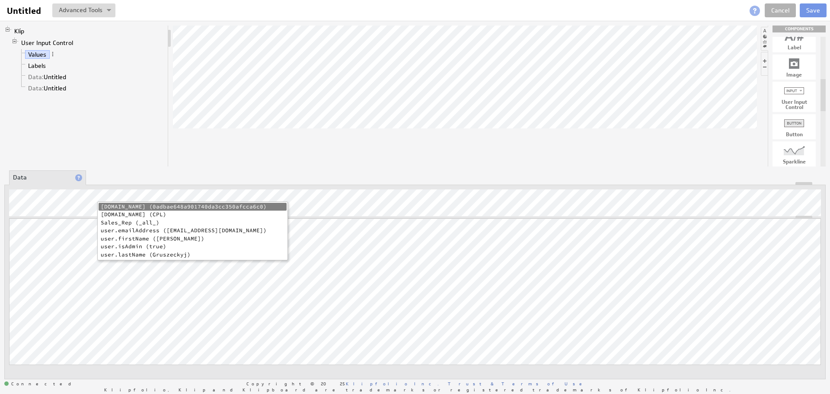
click at [105, 168] on div "Klip User Input Control Values Labels Data: Untitled Data: Untitled COMPONENTS …" at bounding box center [415, 202] width 830 height 363
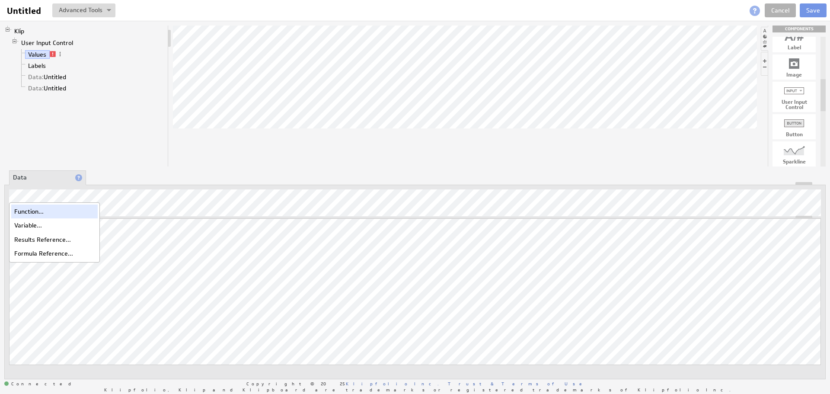
click at [38, 211] on div "Function..." at bounding box center [54, 211] width 86 height 14
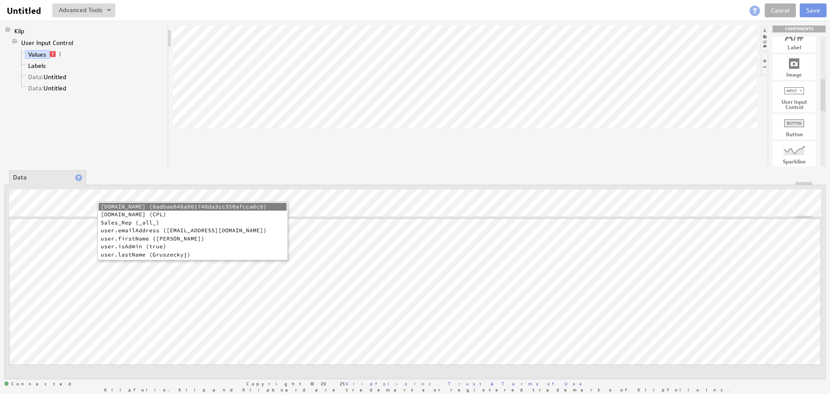
click at [63, 140] on div "Klip User Input Control Values Labels Data: Untitled Data: Untitled" at bounding box center [86, 96] width 164 height 141
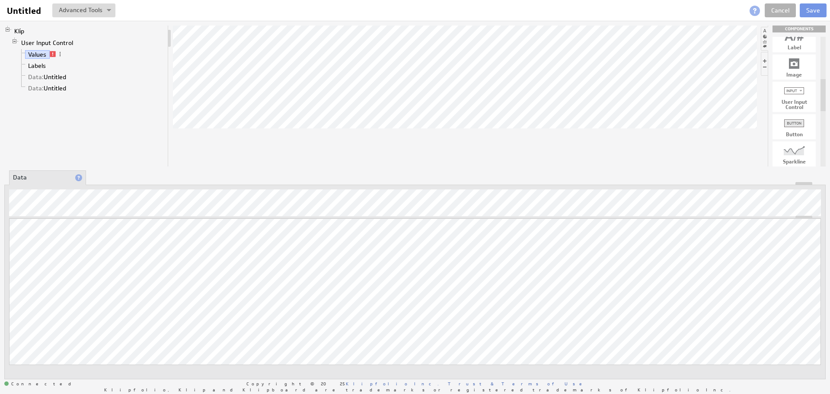
click at [45, 61] on li "Labels" at bounding box center [91, 65] width 146 height 11
click at [45, 67] on link "Labels" at bounding box center [37, 65] width 24 height 9
click at [812, 10] on button "Save" at bounding box center [813, 10] width 27 height 14
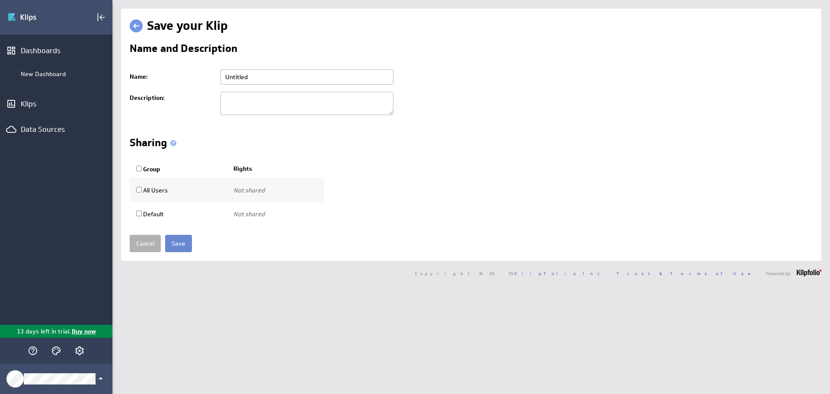
click at [177, 242] on input "Save" at bounding box center [178, 243] width 27 height 17
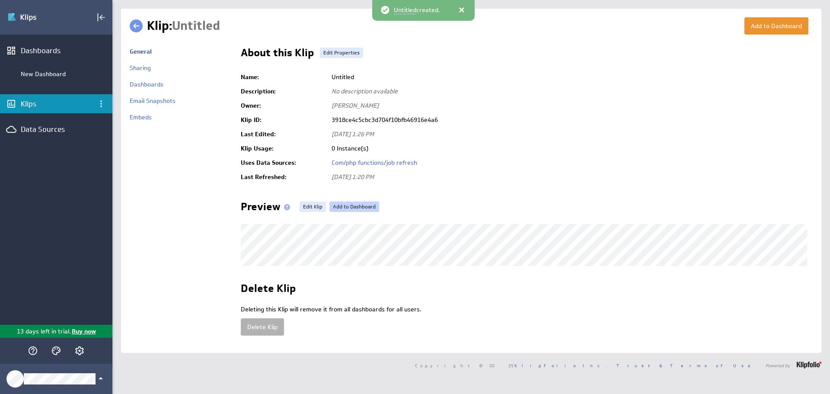
click at [357, 205] on link "Add to Dashboard" at bounding box center [354, 206] width 50 height 10
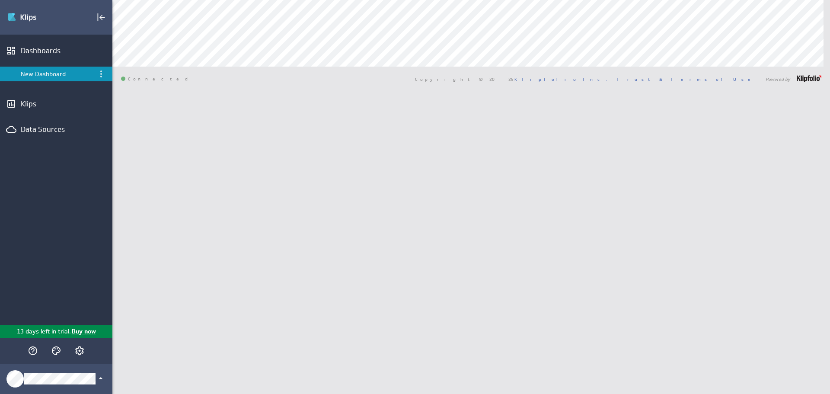
click at [388, 104] on div "[PERSON_NAME] New Dashboard [GEOGRAPHIC_DATA]" at bounding box center [471, 197] width 718 height 394
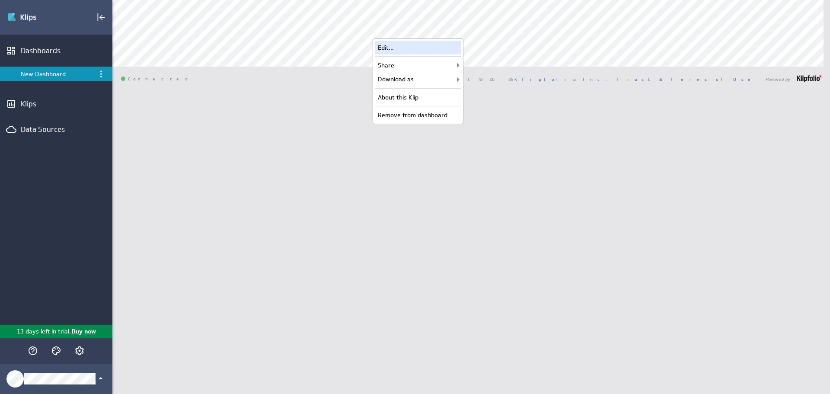
click at [410, 47] on div "Edit..." at bounding box center [418, 48] width 86 height 14
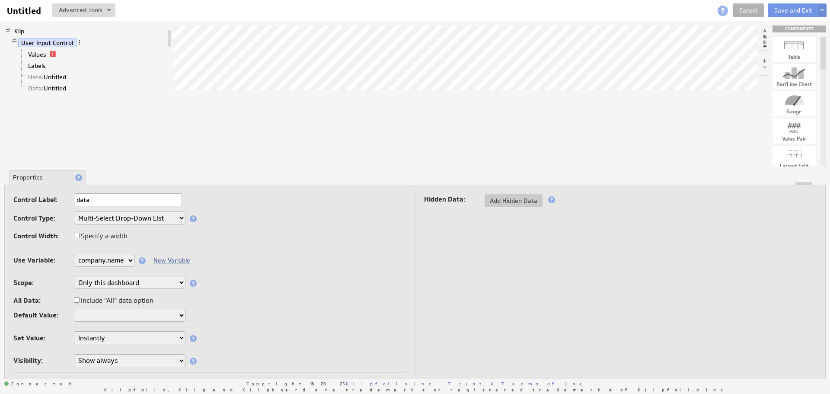
click at [166, 262] on link "New Variable" at bounding box center [171, 260] width 37 height 8
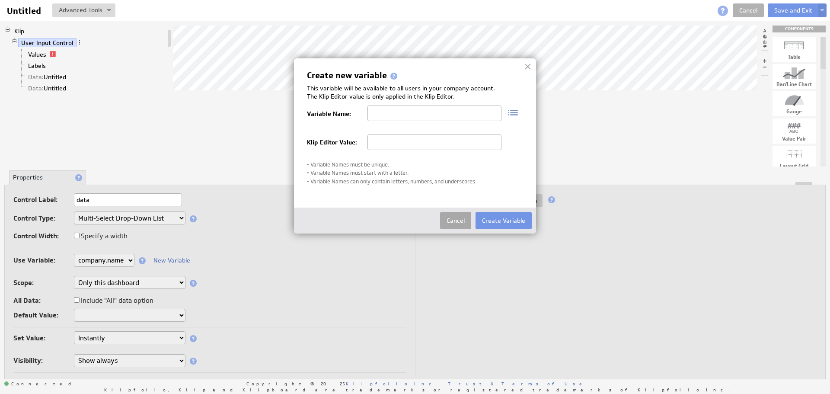
click at [454, 220] on button "Cancel" at bounding box center [455, 220] width 31 height 17
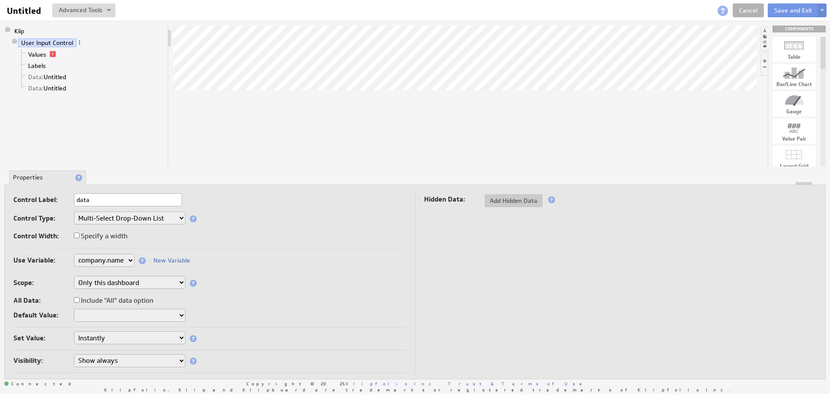
click at [105, 264] on select "None Selected company.id company.name Sales_Rep user.emailAddress user.firstNam…" at bounding box center [104, 260] width 61 height 13
select select "company.id"
click at [528, 204] on span "Add Hidden Data" at bounding box center [514, 201] width 58 height 8
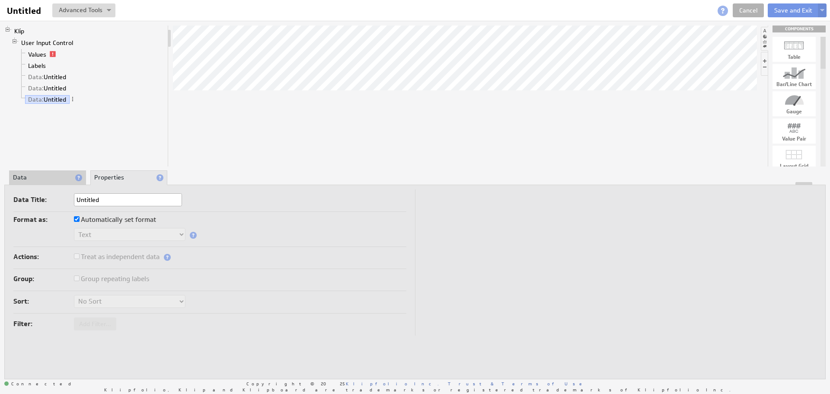
click at [98, 221] on label "Automatically set format" at bounding box center [115, 220] width 82 height 12
click at [80, 221] on input "Automatically set format" at bounding box center [77, 219] width 6 height 6
checkbox input "false"
click at [100, 235] on select "Text Number Currency Percentage Date / Time Duration" at bounding box center [130, 234] width 112 height 13
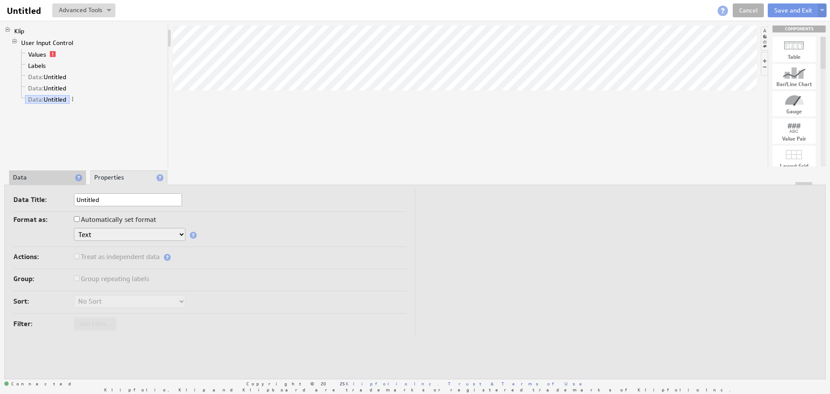
click at [100, 219] on label "Automatically set format" at bounding box center [115, 220] width 82 height 12
click at [80, 219] on input "Automatically set format" at bounding box center [77, 219] width 6 height 6
checkbox input "true"
click at [49, 183] on div at bounding box center [415, 183] width 820 height 3
click at [28, 174] on li "Data" at bounding box center [47, 177] width 77 height 15
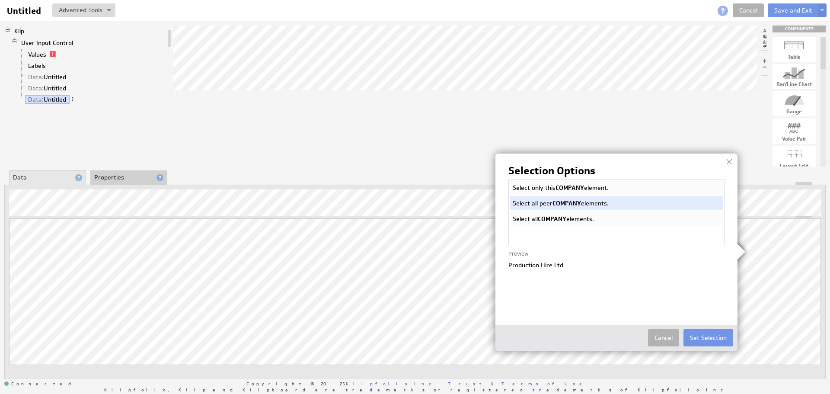
click at [580, 188] on span "COMPANY" at bounding box center [569, 188] width 29 height 8
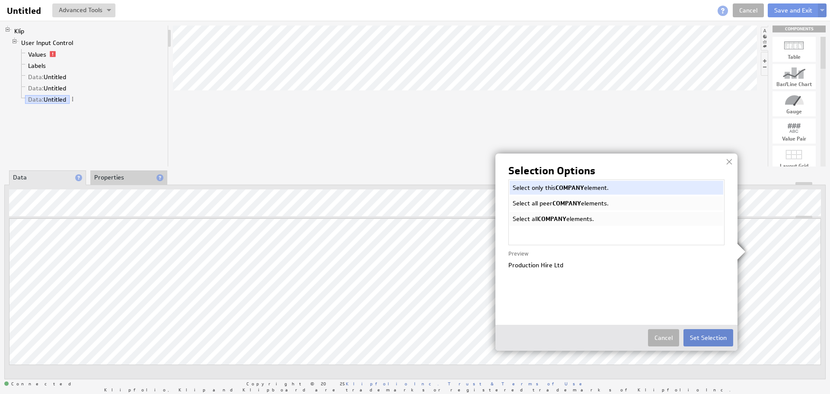
click at [709, 335] on button "Set Selection" at bounding box center [708, 337] width 50 height 17
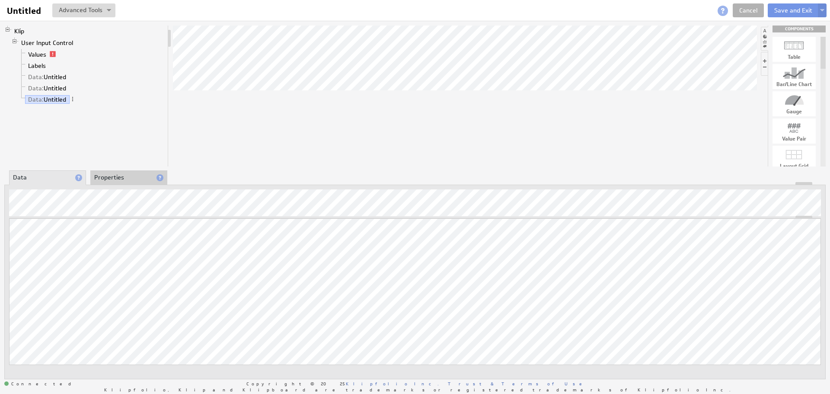
click at [294, 210] on div at bounding box center [415, 213] width 812 height 10
click at [51, 86] on link "Data: Untitled" at bounding box center [47, 88] width 45 height 9
click at [788, 6] on button "Save and Exit" at bounding box center [793, 10] width 51 height 14
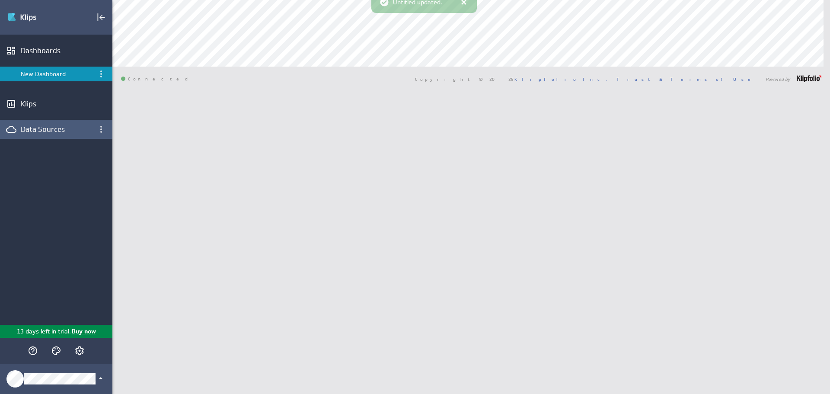
click at [37, 128] on div "Data Sources" at bounding box center [56, 129] width 71 height 10
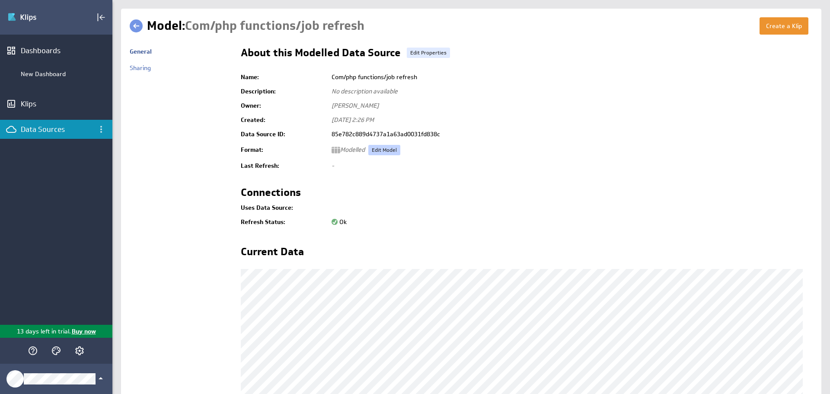
click at [380, 150] on link "Edit Model" at bounding box center [384, 150] width 32 height 10
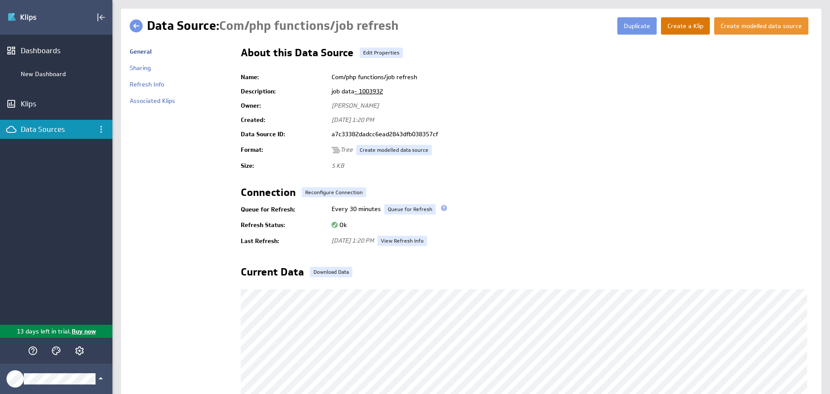
click at [672, 31] on button "Create a Klip" at bounding box center [685, 25] width 49 height 17
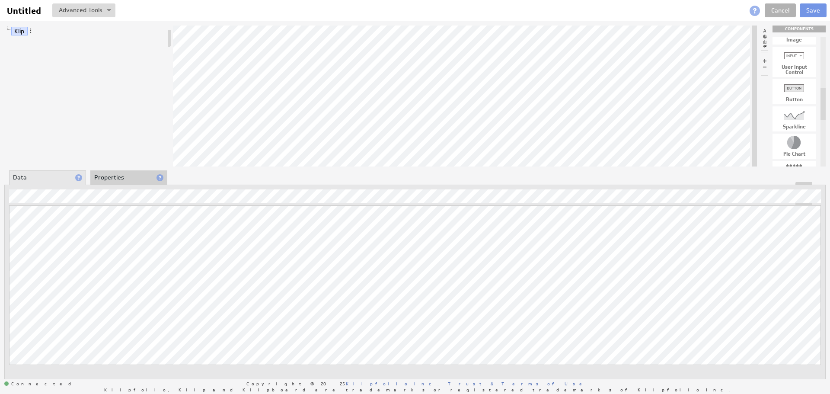
drag, startPoint x: 824, startPoint y: 53, endPoint x: 816, endPoint y: 104, distance: 51.6
click at [816, 104] on div "Table Bar/Line Chart Gauge Value Pair Layout Grid Separator Label Image User In…" at bounding box center [796, 102] width 57 height 130
click at [802, 87] on div at bounding box center [793, 88] width 43 height 14
drag, startPoint x: 797, startPoint y: 89, endPoint x: 404, endPoint y: 89, distance: 393.4
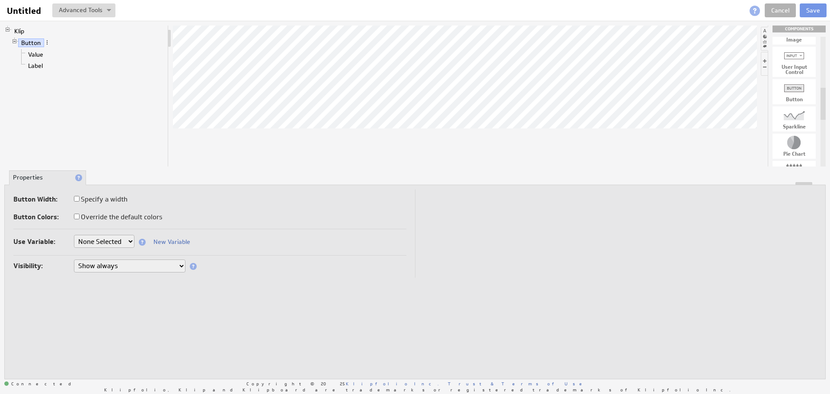
click at [119, 239] on select "None Selected company.id company.name Sales_Rep user.emailAddress user.firstNam…" at bounding box center [104, 241] width 61 height 13
select select "company.id"
click at [129, 284] on input "text" at bounding box center [128, 281] width 108 height 13
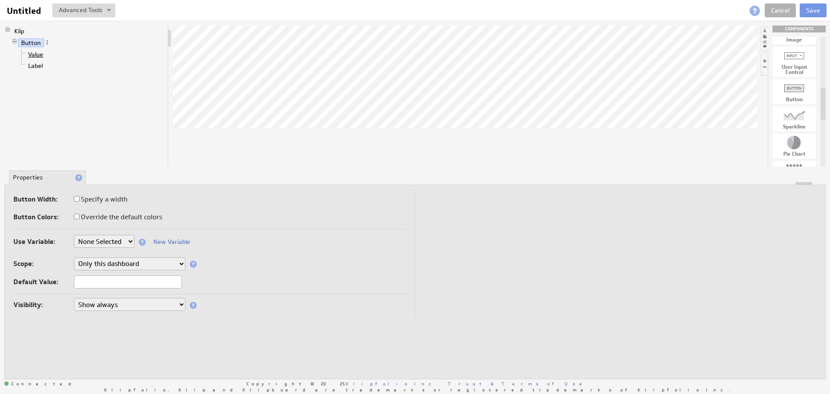
click at [40, 54] on link "Value" at bounding box center [36, 54] width 22 height 9
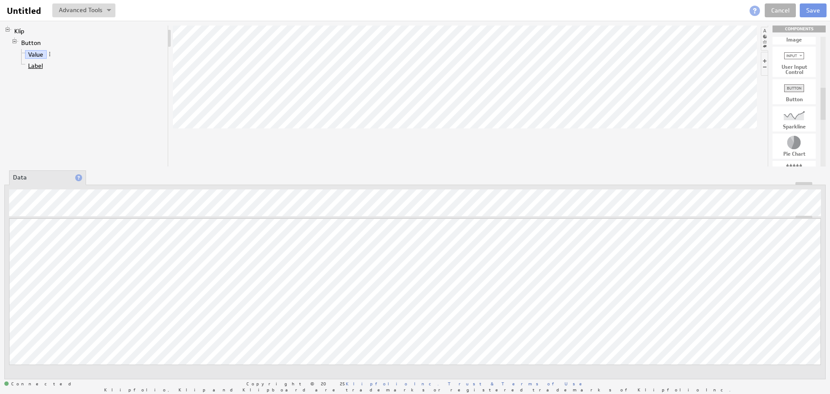
click at [37, 66] on link "Label" at bounding box center [35, 65] width 21 height 9
click at [210, 134] on div at bounding box center [465, 96] width 584 height 141
click at [39, 65] on link "Label" at bounding box center [35, 65] width 21 height 9
click at [51, 65] on span at bounding box center [49, 65] width 6 height 6
click at [67, 73] on div "Rename..." at bounding box center [97, 74] width 86 height 14
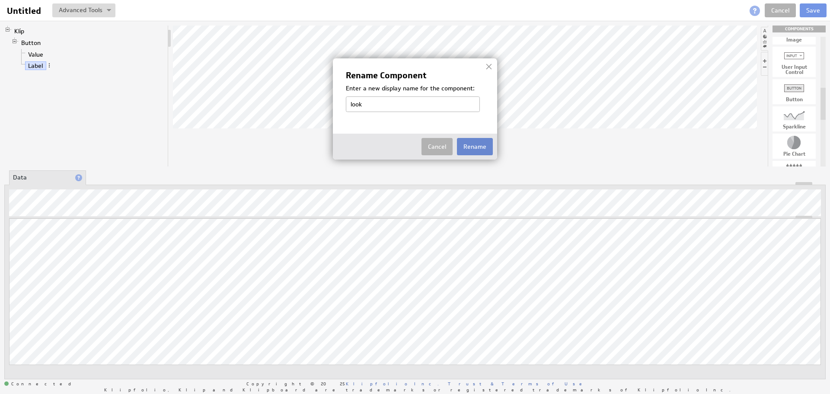
type input "look"
click at [467, 142] on button "Rename" at bounding box center [475, 146] width 36 height 17
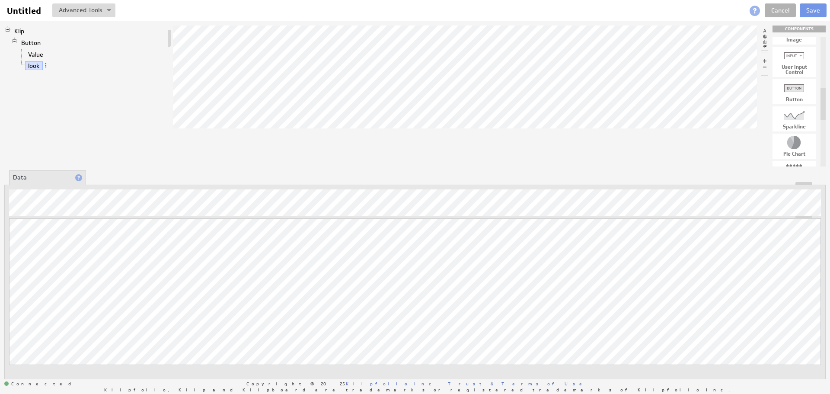
click at [132, 84] on div "Klip Button Value look" at bounding box center [86, 96] width 164 height 141
click at [35, 54] on link "Value" at bounding box center [36, 54] width 22 height 9
click at [33, 64] on link "look" at bounding box center [34, 65] width 18 height 9
click at [434, 94] on div "Klip Button Value look COMPONENTS Table Bar/Line Chart Gauge Value Pair Layout …" at bounding box center [415, 202] width 830 height 363
click at [812, 10] on button "Save" at bounding box center [813, 10] width 27 height 14
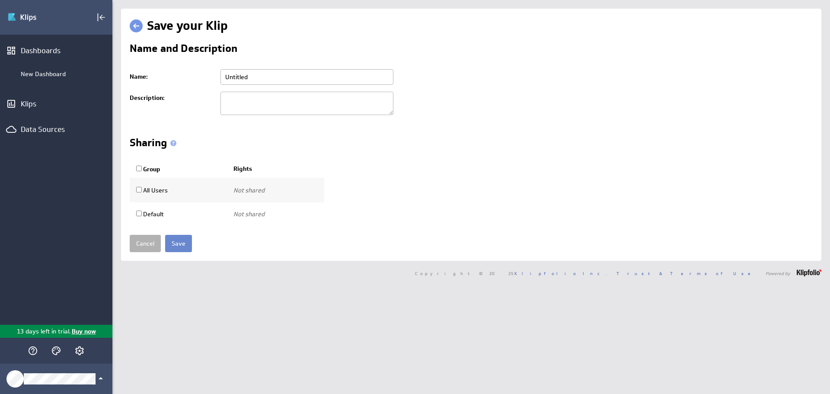
click at [179, 244] on input "Save" at bounding box center [178, 243] width 27 height 17
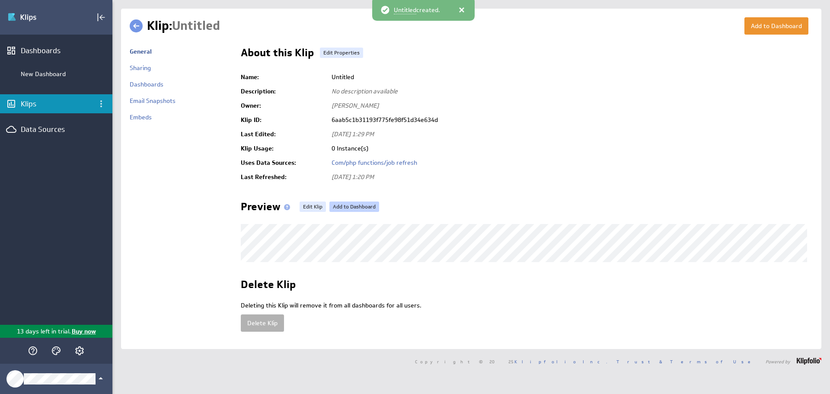
click at [356, 204] on link "Add to Dashboard" at bounding box center [354, 206] width 50 height 10
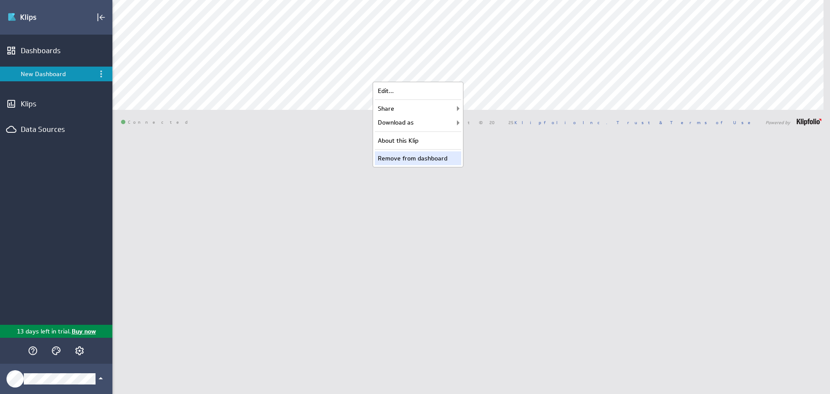
click at [425, 153] on div "Remove from dashboard" at bounding box center [418, 158] width 86 height 14
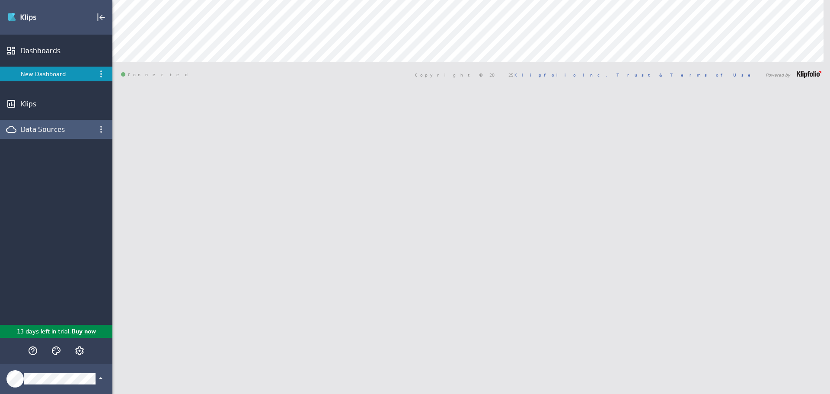
click at [40, 123] on div "Data Sources" at bounding box center [56, 129] width 112 height 19
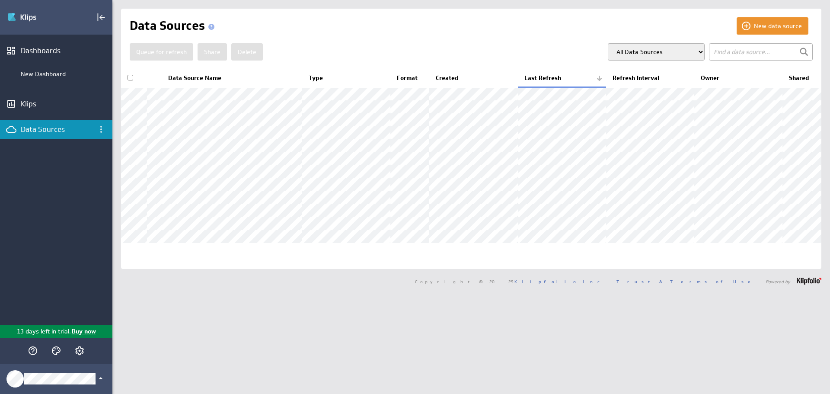
click at [30, 128] on div "Data Sources" at bounding box center [56, 129] width 71 height 10
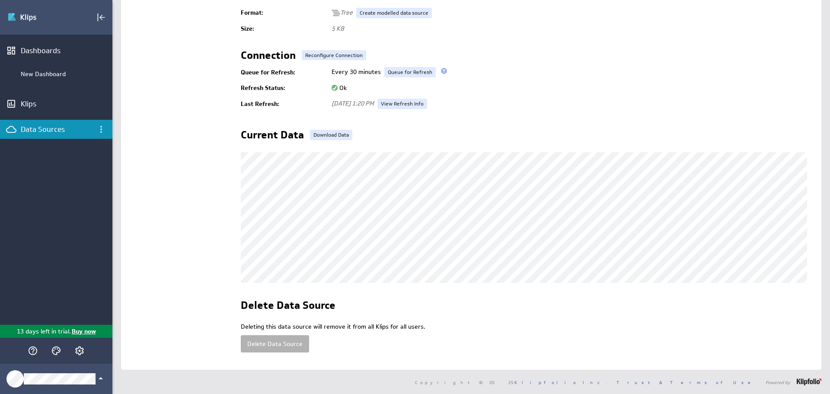
scroll to position [146, 0]
